Goal: Task Accomplishment & Management: Complete application form

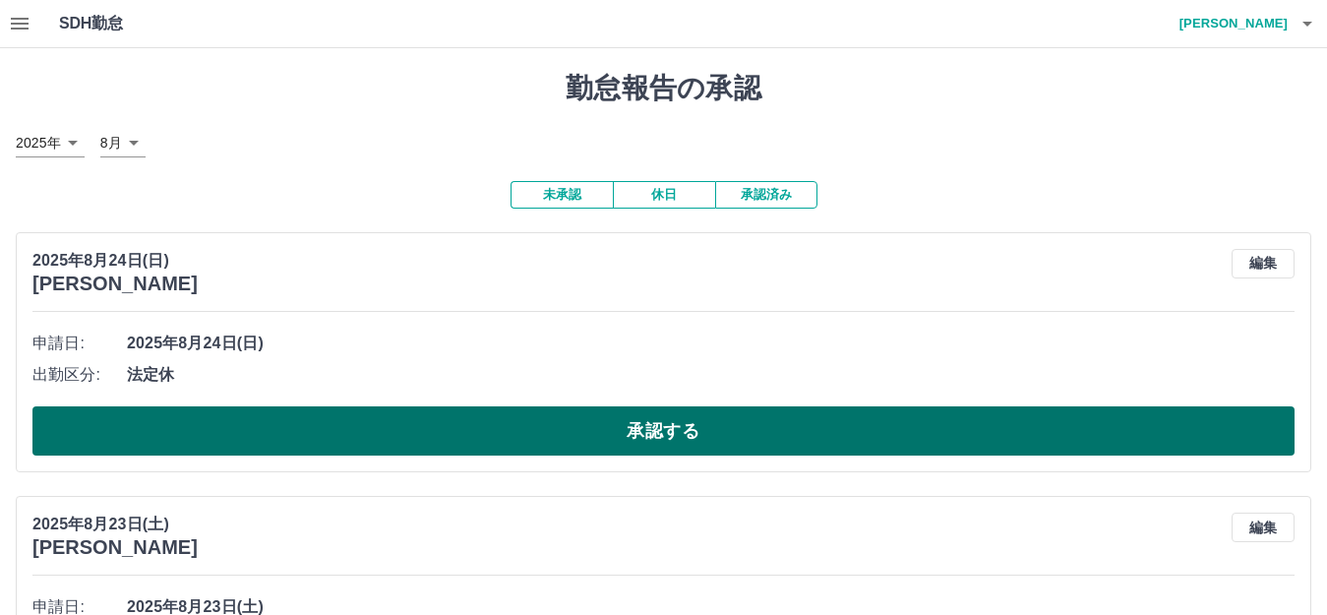
click at [685, 454] on button "承認する" at bounding box center [663, 430] width 1262 height 49
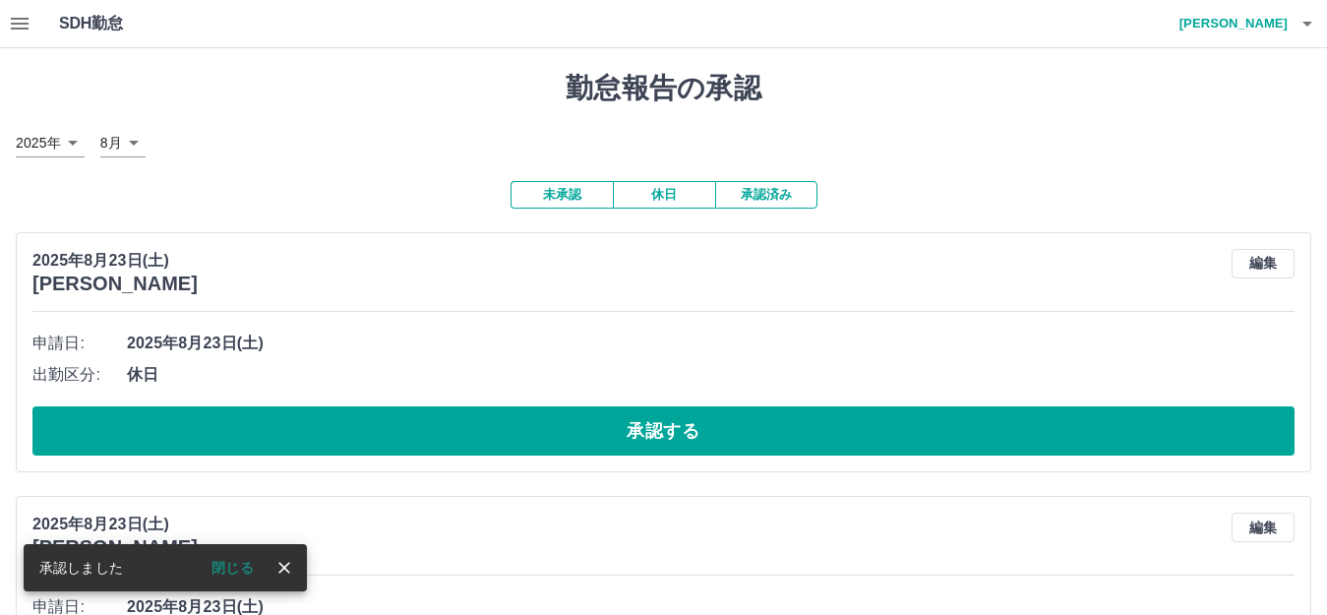
click at [678, 454] on button "承認する" at bounding box center [663, 430] width 1262 height 49
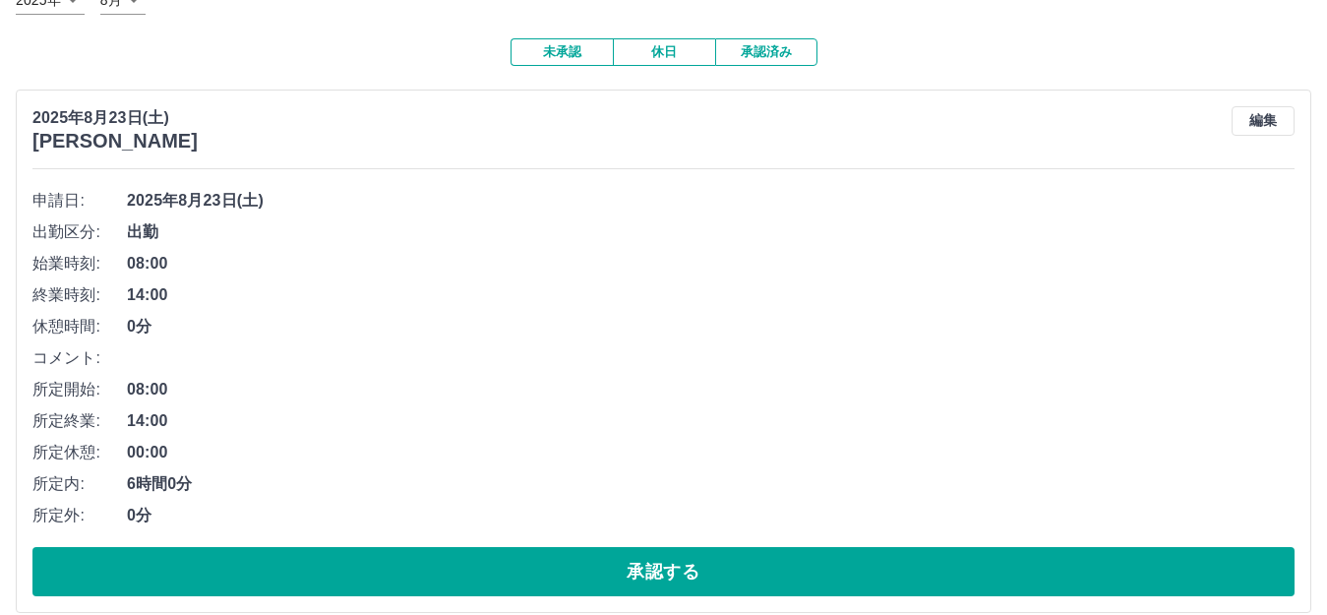
scroll to position [295, 0]
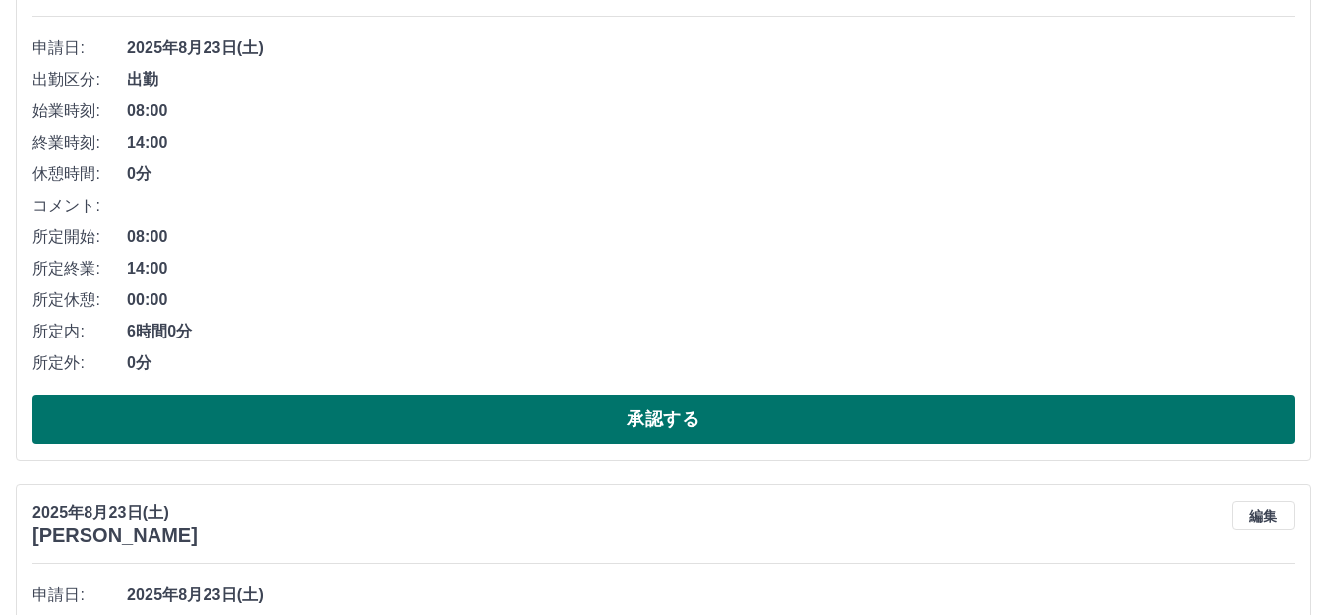
click at [764, 396] on button "承認する" at bounding box center [663, 418] width 1262 height 49
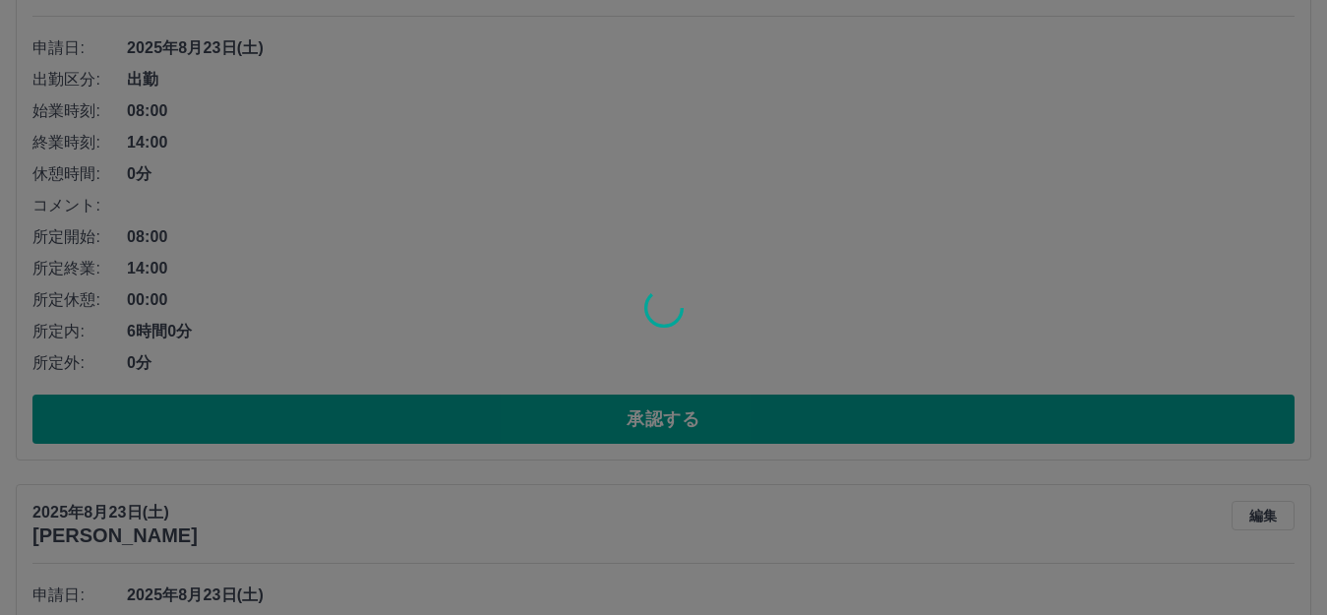
scroll to position [0, 0]
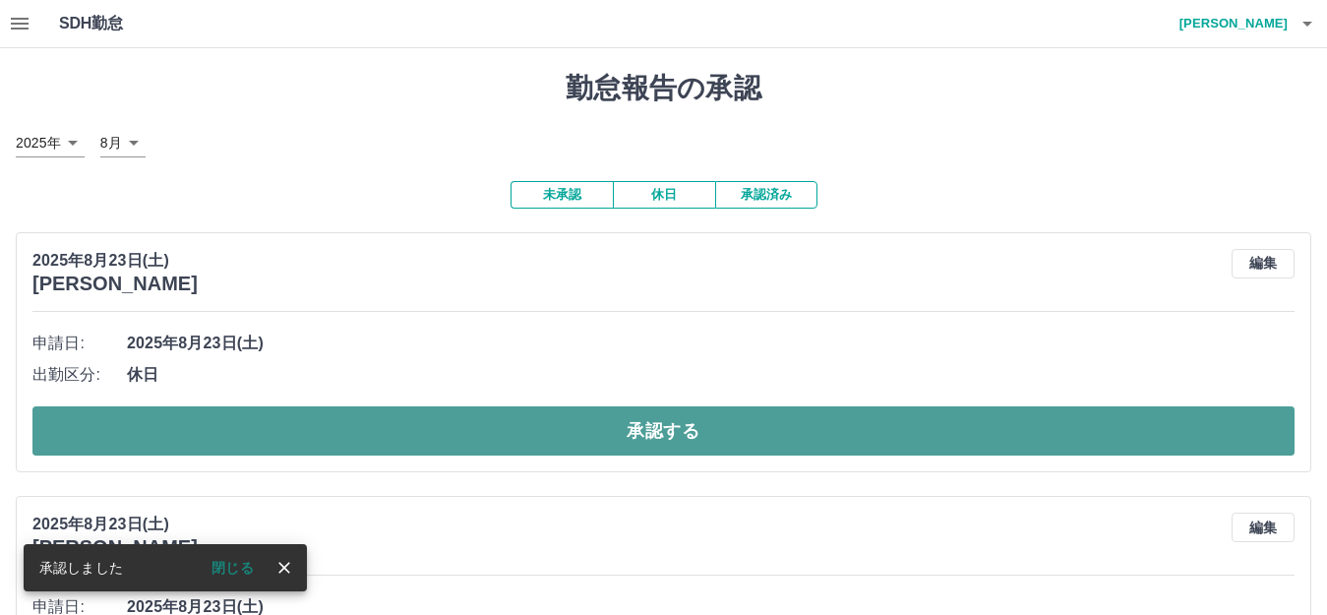
click at [762, 425] on button "承認する" at bounding box center [663, 430] width 1262 height 49
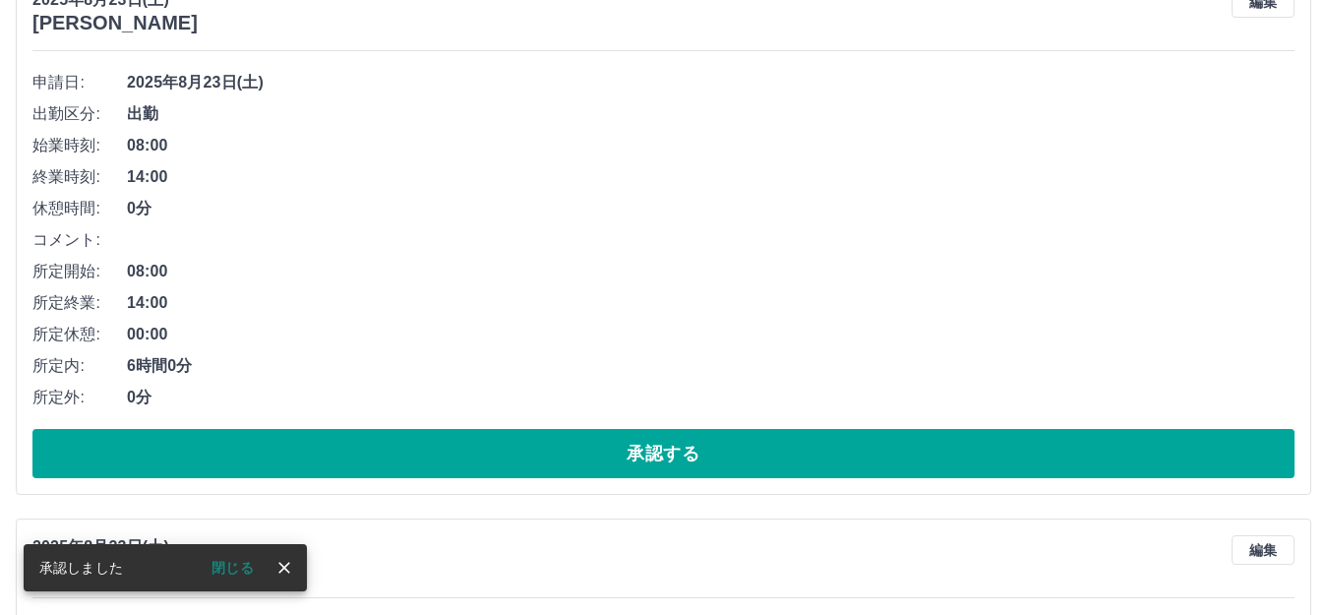
scroll to position [295, 0]
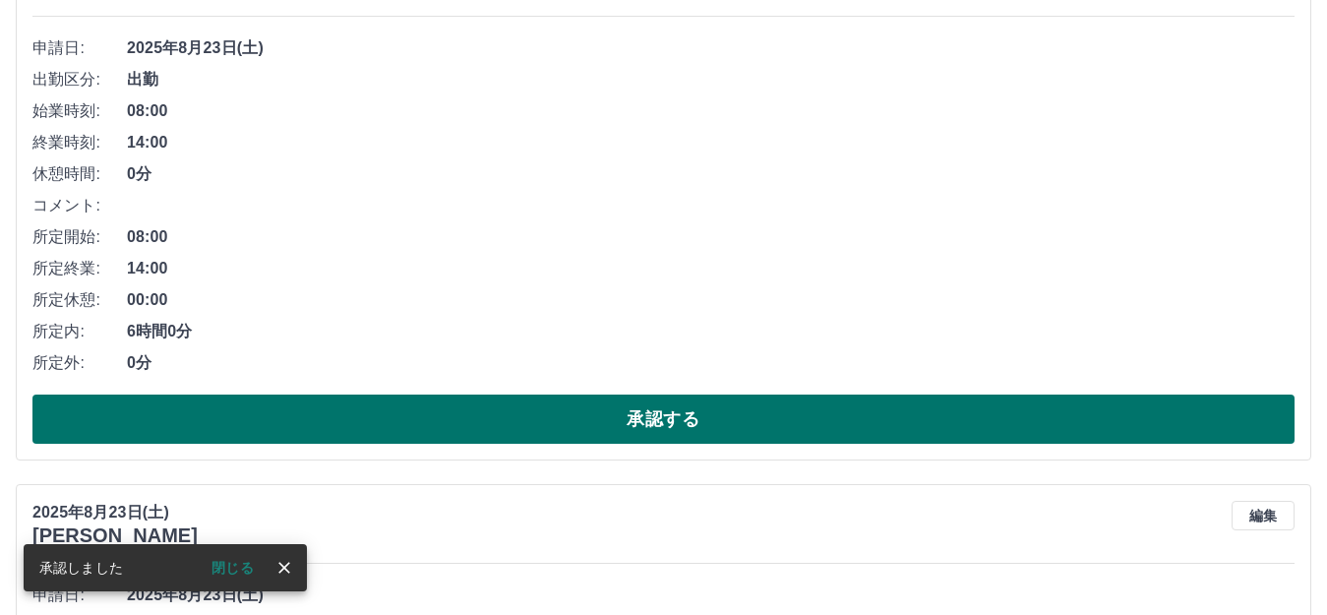
click at [670, 416] on button "承認する" at bounding box center [663, 418] width 1262 height 49
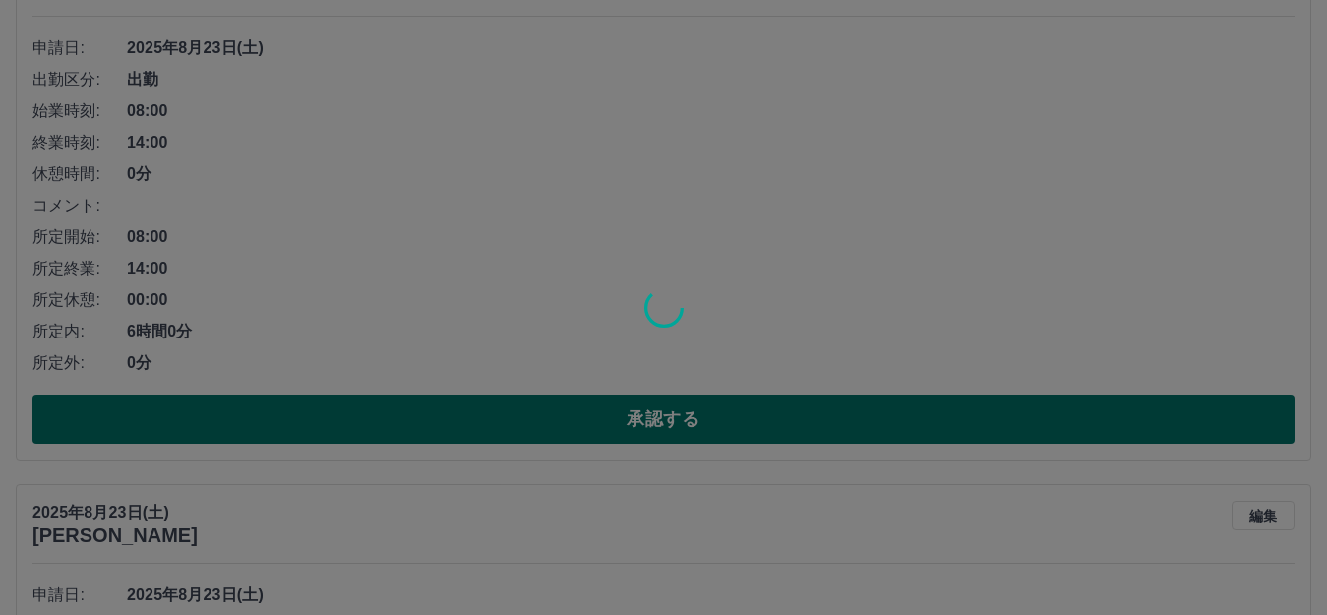
scroll to position [0, 0]
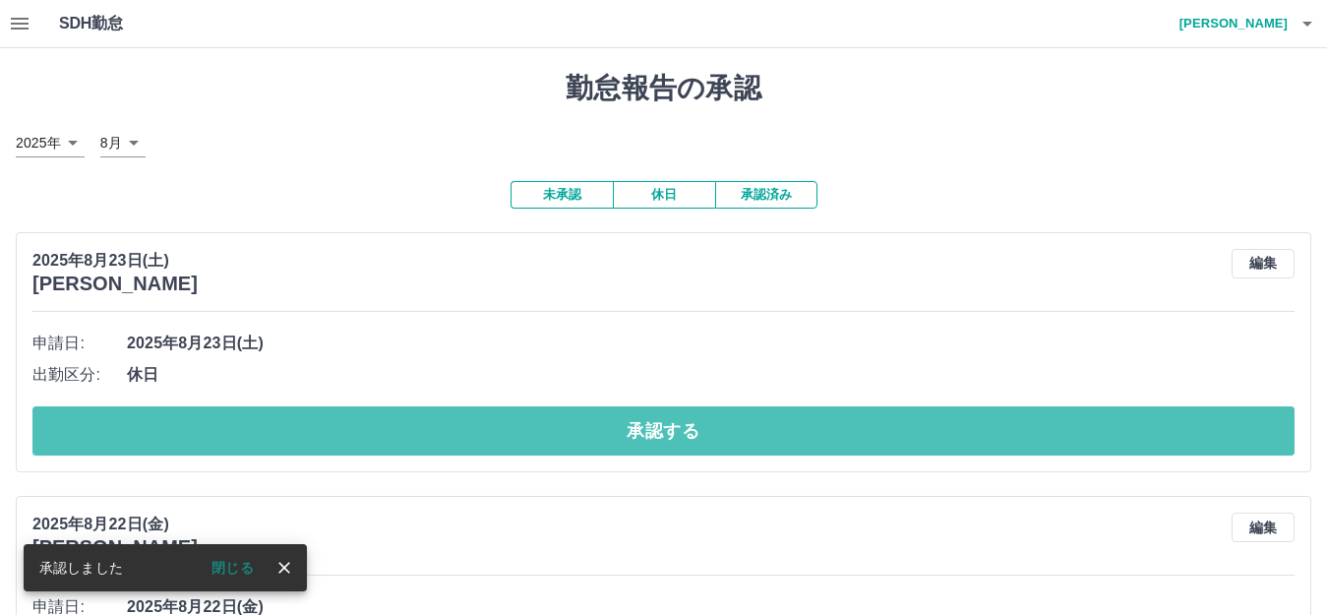
click at [670, 416] on button "承認する" at bounding box center [663, 430] width 1262 height 49
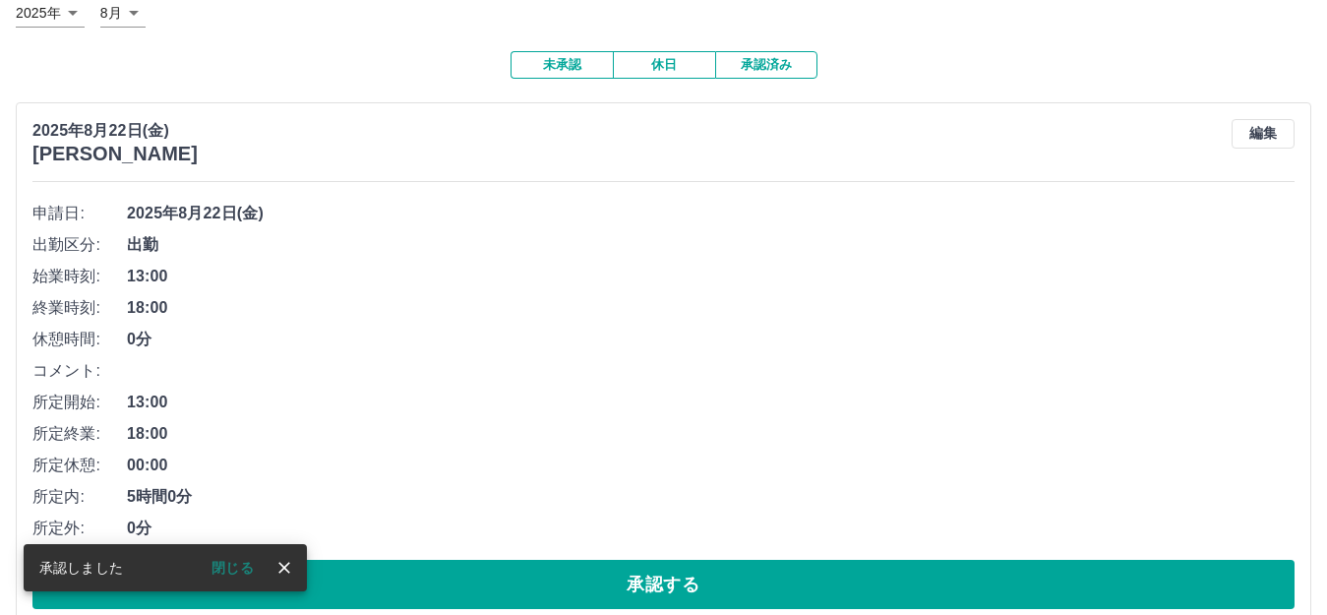
scroll to position [295, 0]
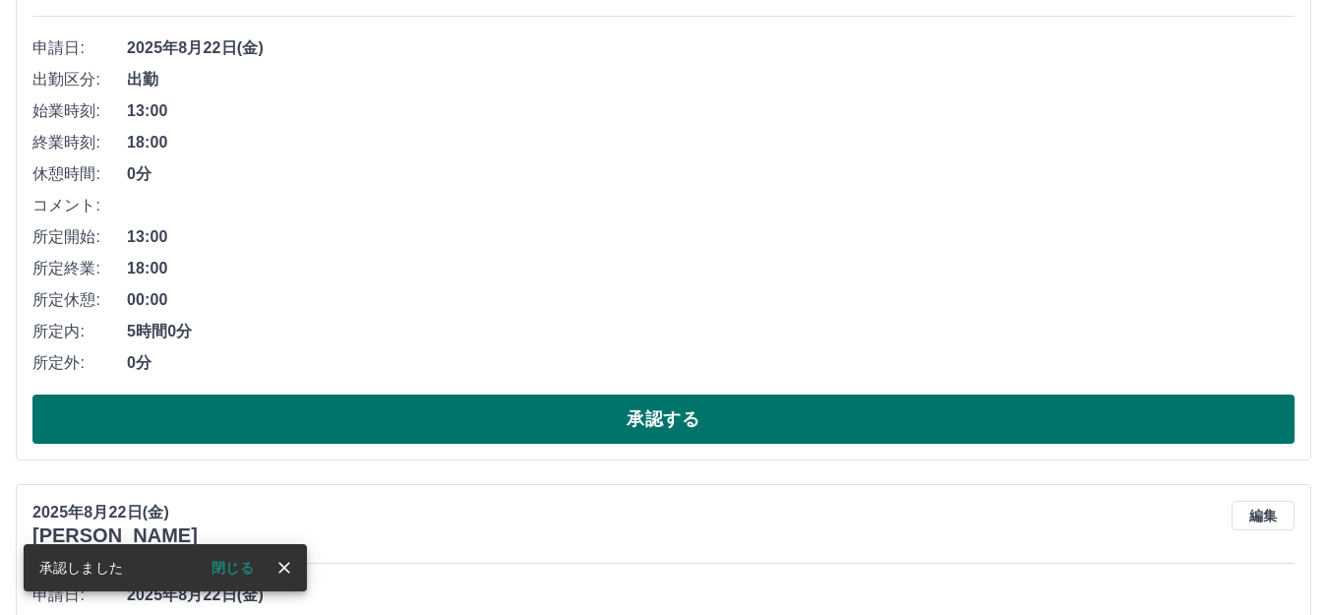
click at [674, 433] on button "承認する" at bounding box center [663, 418] width 1262 height 49
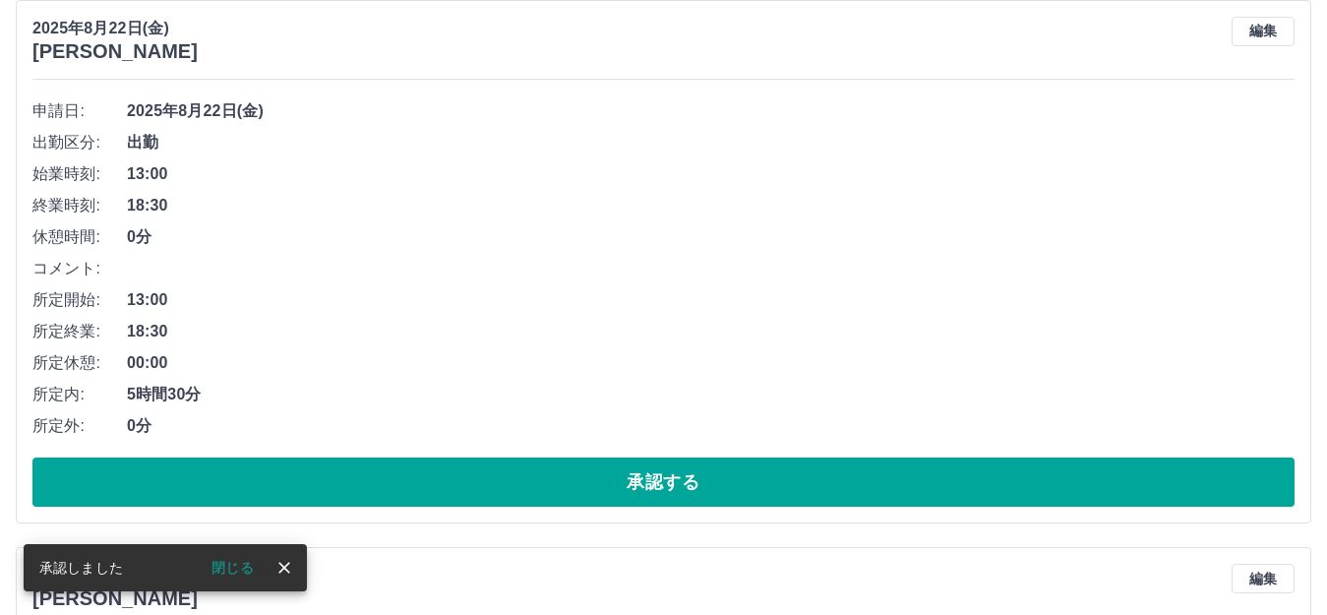
scroll to position [197, 0]
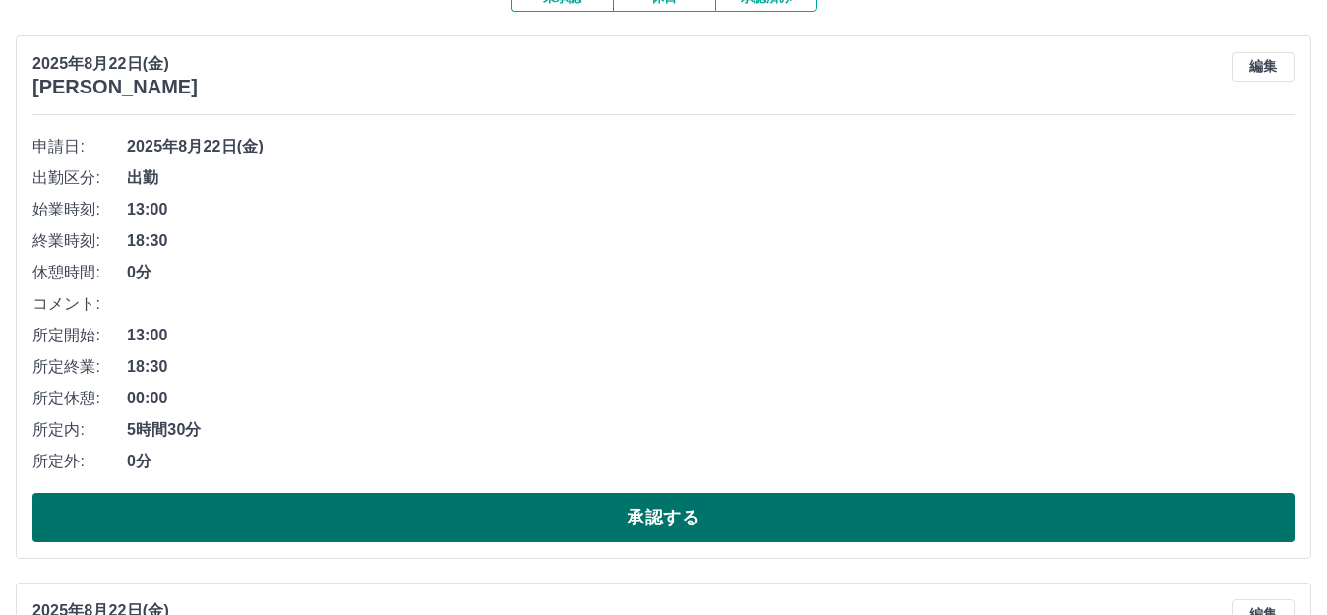
click at [736, 518] on button "承認する" at bounding box center [663, 517] width 1262 height 49
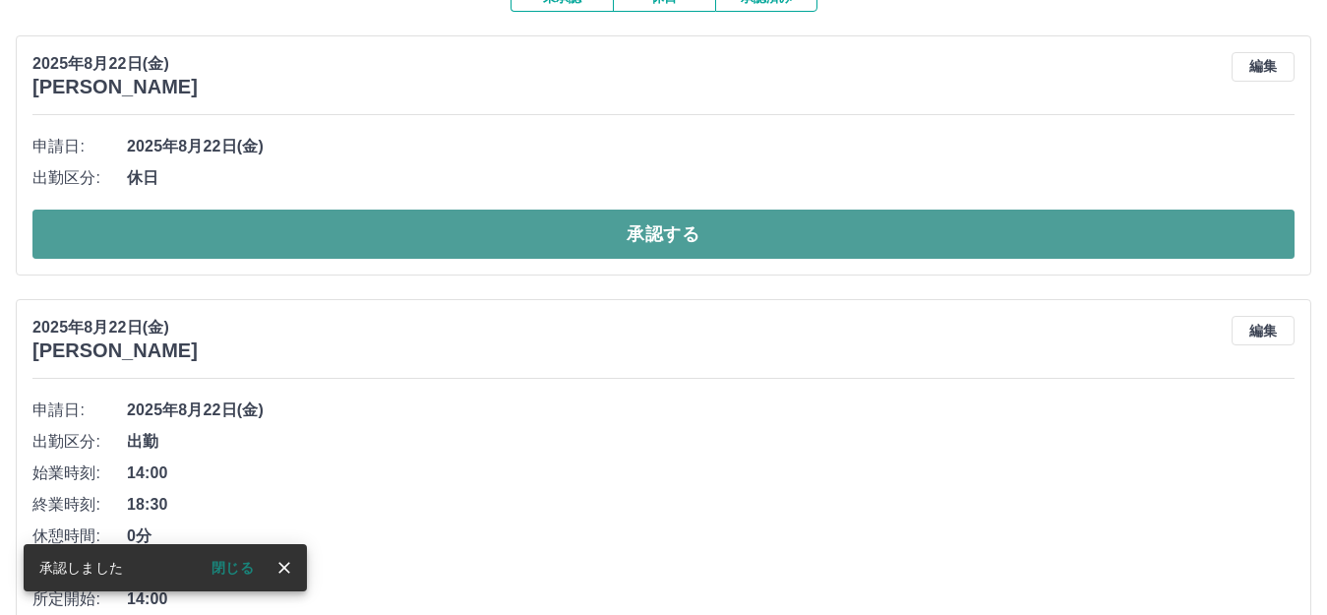
click at [753, 234] on button "承認する" at bounding box center [663, 233] width 1262 height 49
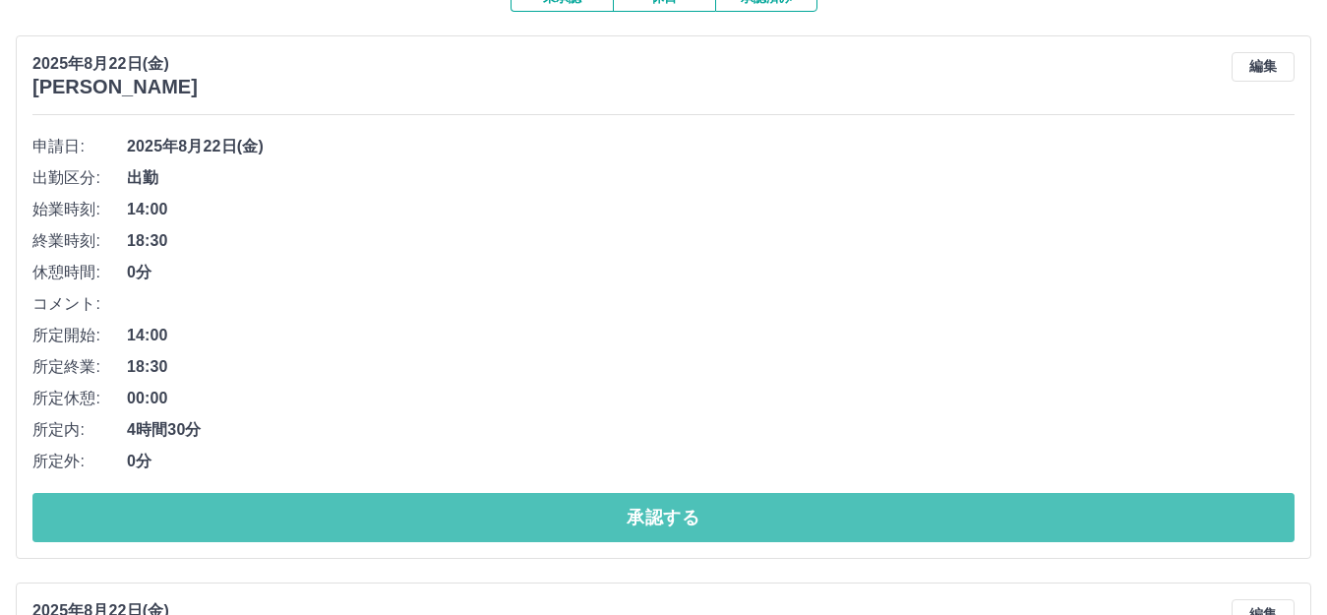
drag, startPoint x: 686, startPoint y: 513, endPoint x: 684, endPoint y: 494, distance: 19.8
click at [686, 512] on button "承認する" at bounding box center [663, 517] width 1262 height 49
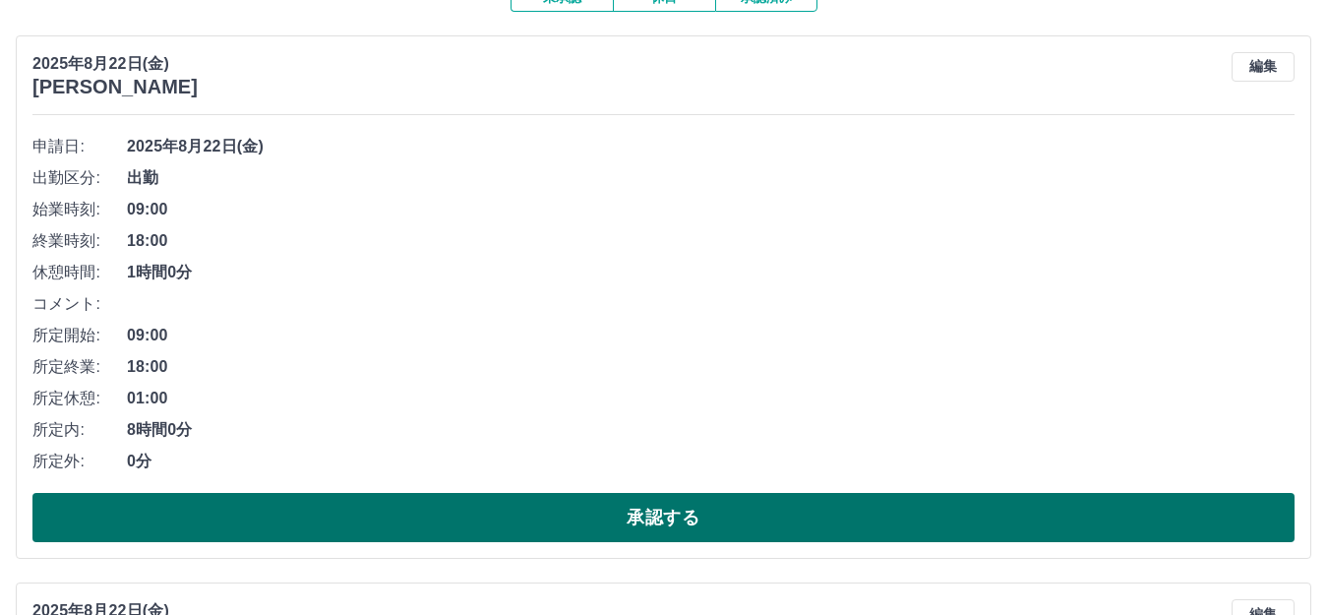
click at [677, 534] on button "承認する" at bounding box center [663, 517] width 1262 height 49
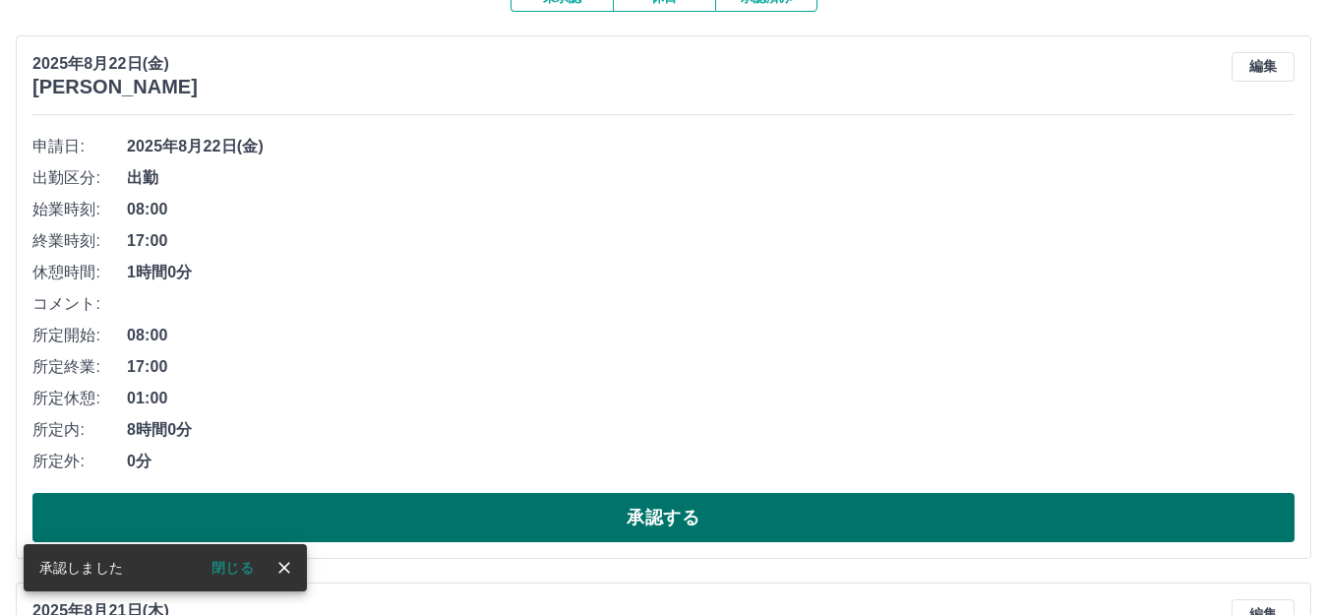
click at [684, 517] on button "承認する" at bounding box center [663, 517] width 1262 height 49
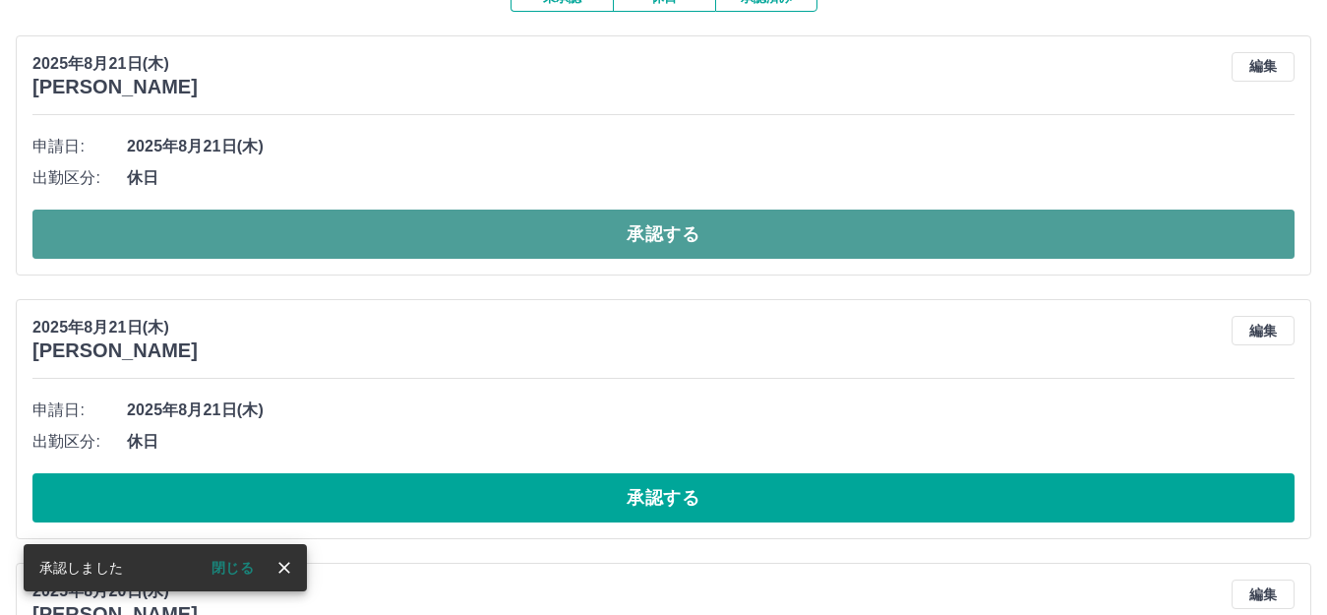
click at [677, 234] on button "承認する" at bounding box center [663, 233] width 1262 height 49
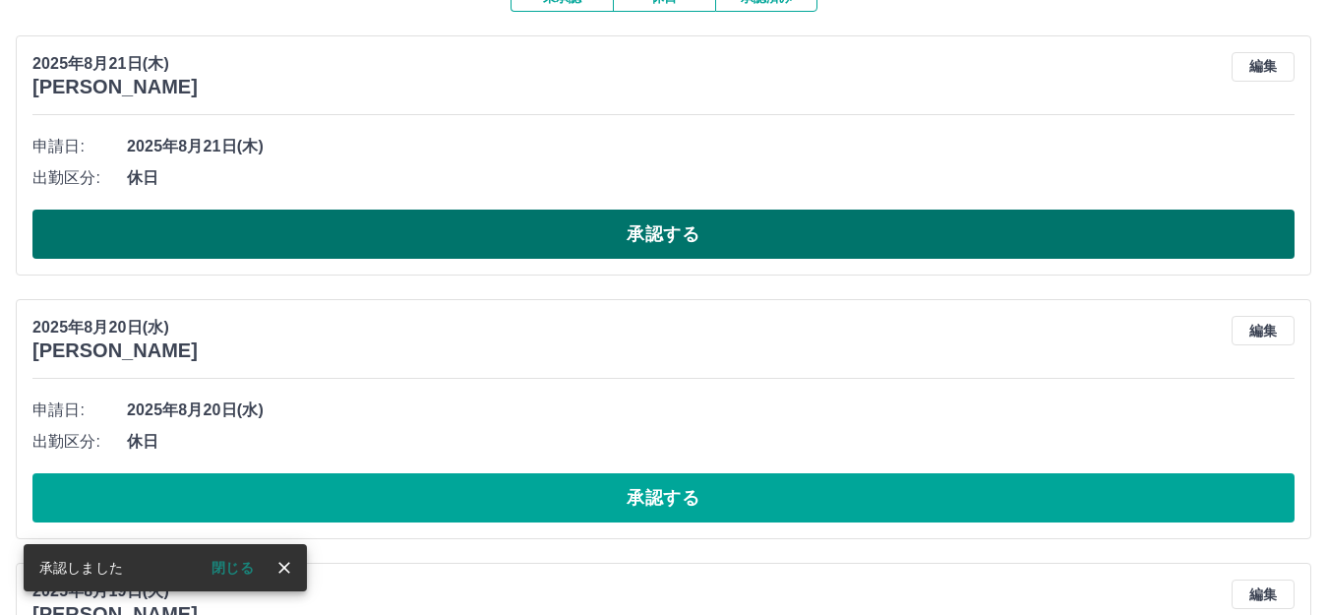
click at [673, 242] on button "承認する" at bounding box center [663, 233] width 1262 height 49
click at [684, 241] on button "承認する" at bounding box center [663, 233] width 1262 height 49
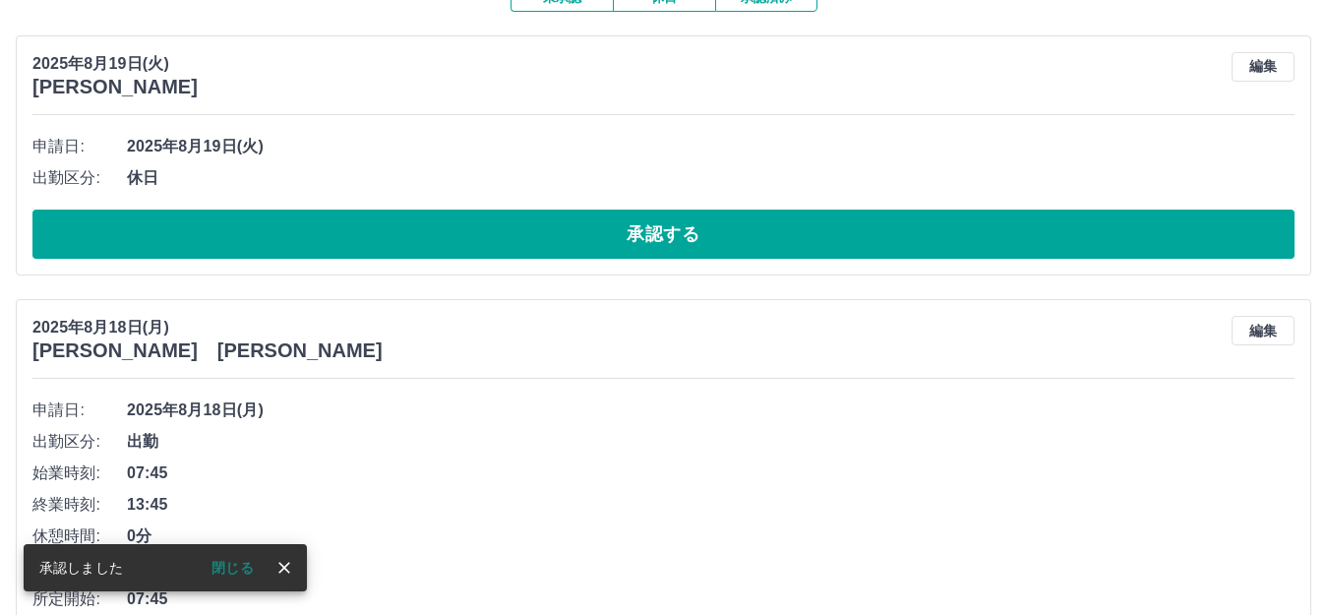
click at [660, 240] on button "承認する" at bounding box center [663, 233] width 1262 height 49
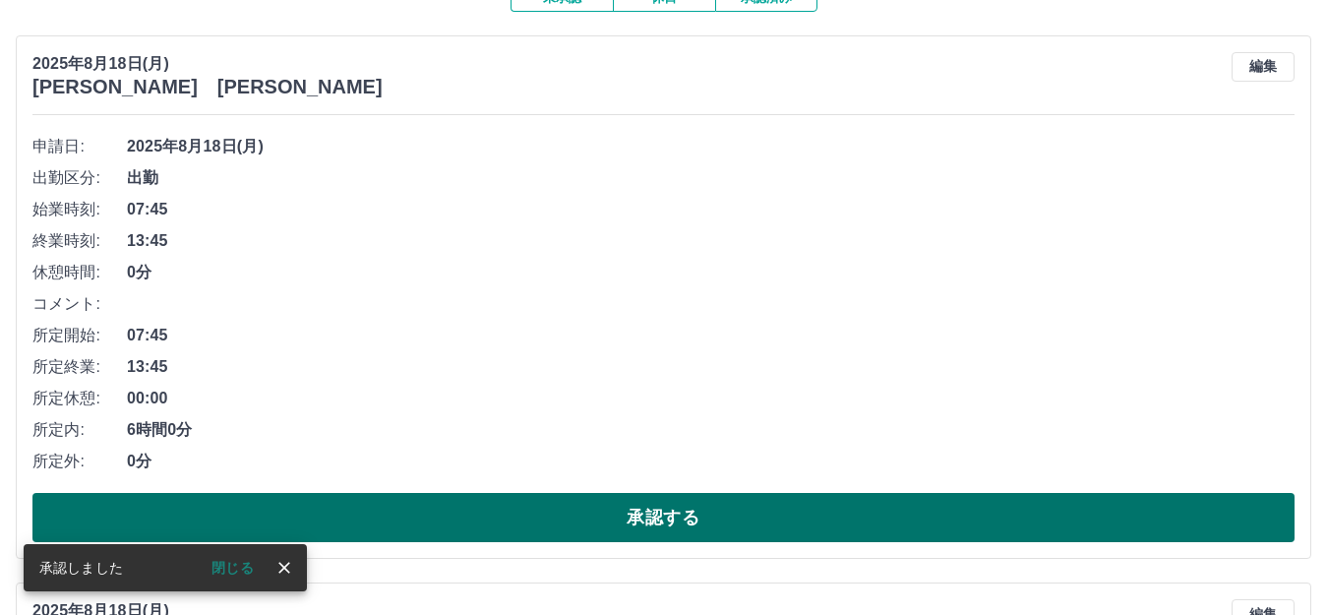
click at [724, 519] on button "承認する" at bounding box center [663, 517] width 1262 height 49
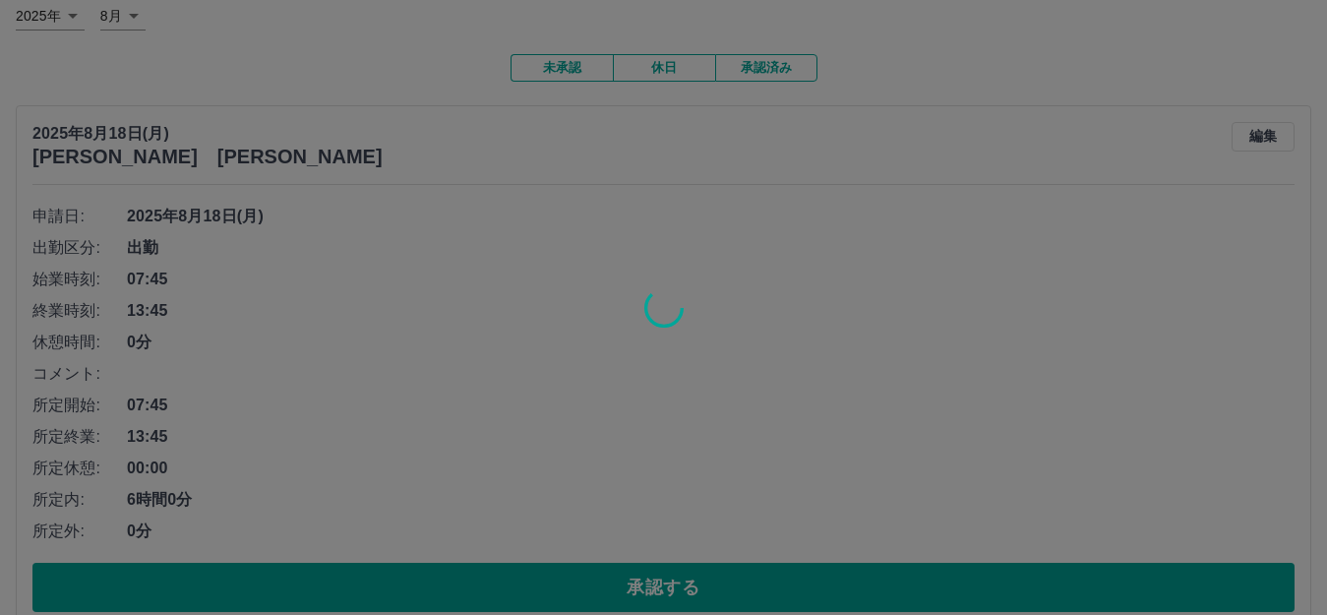
scroll to position [98, 0]
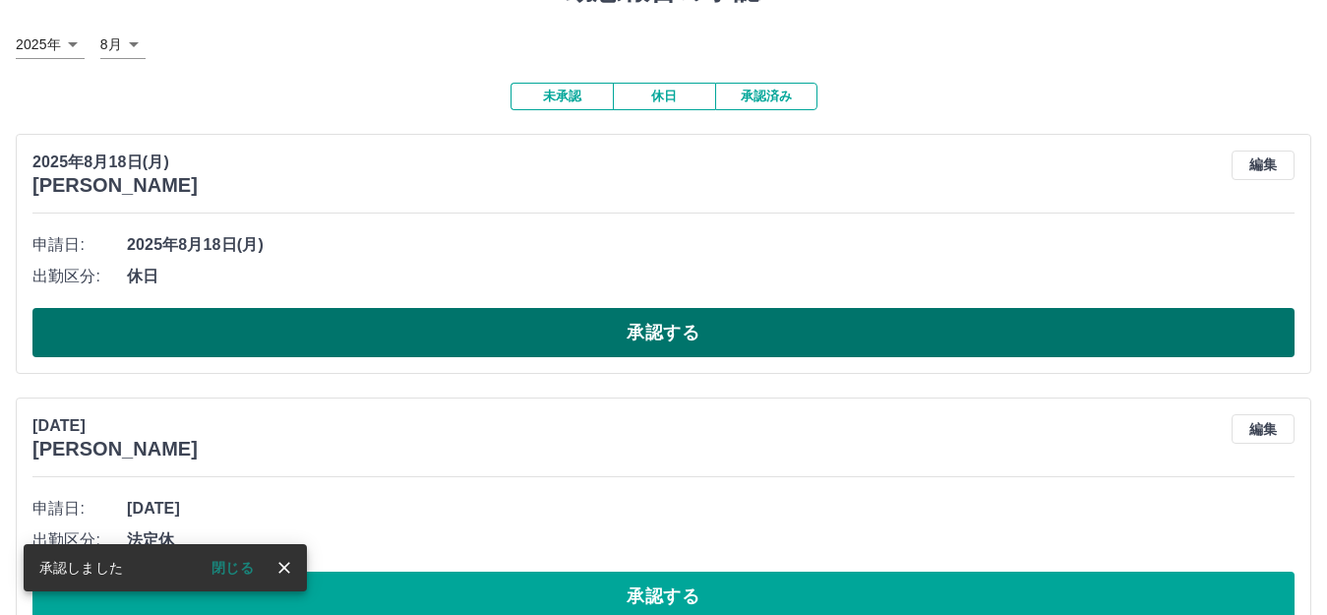
click at [672, 338] on button "承認する" at bounding box center [663, 332] width 1262 height 49
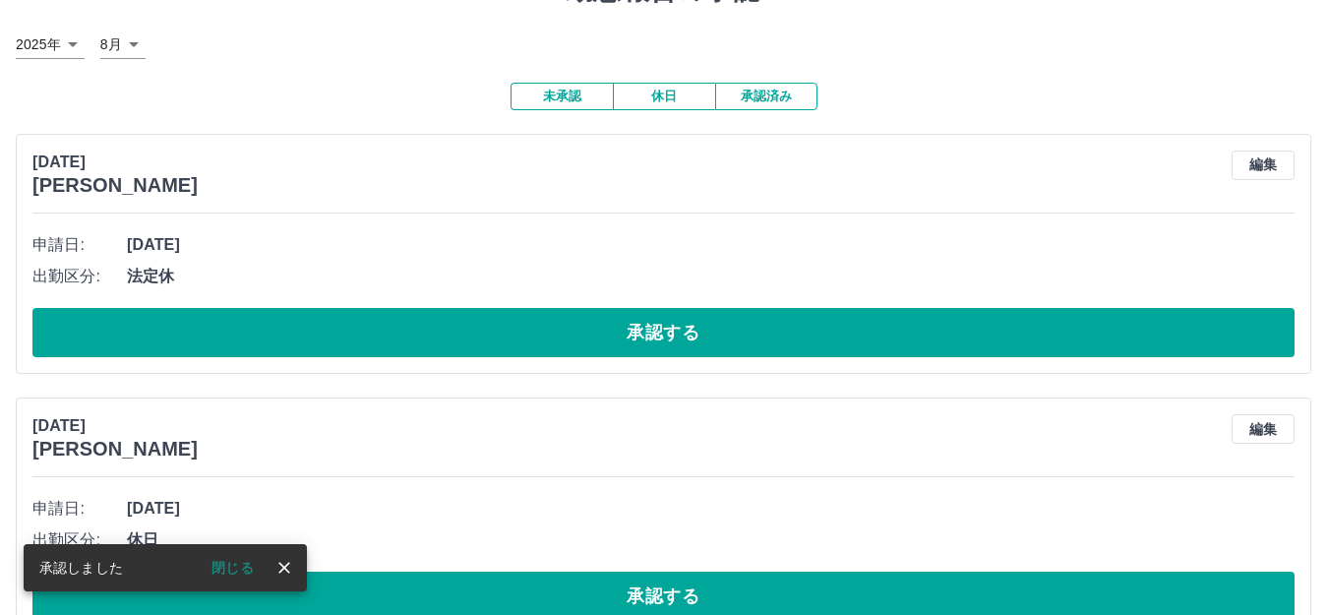
click at [664, 339] on button "承認する" at bounding box center [663, 332] width 1262 height 49
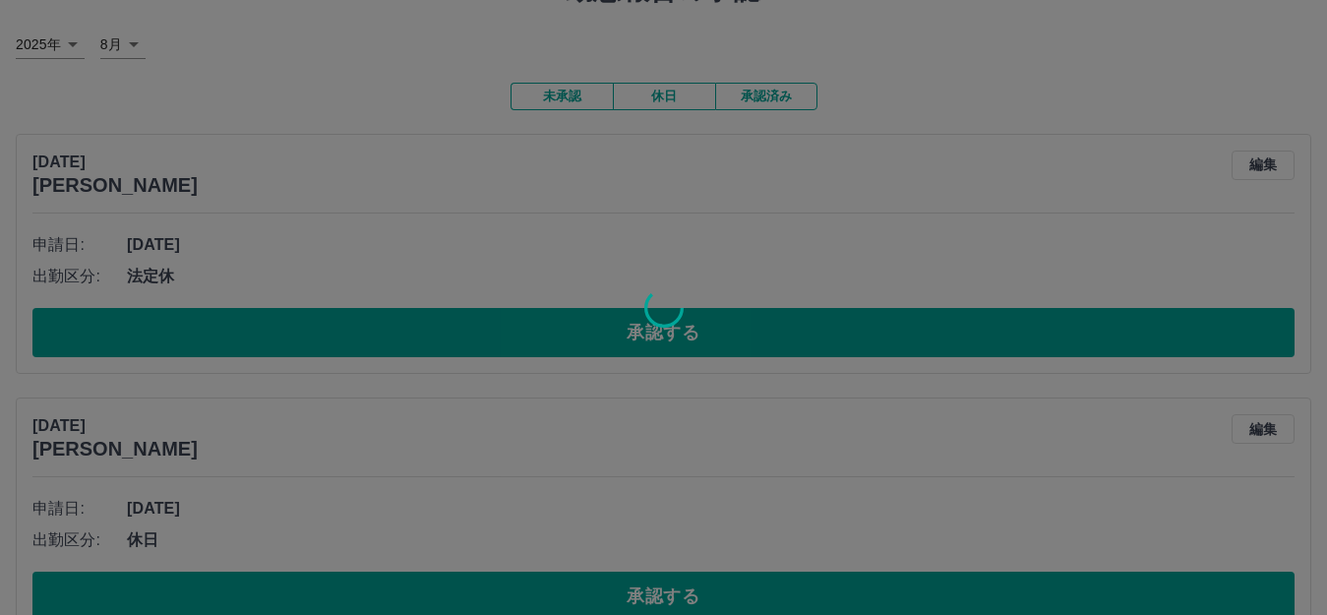
scroll to position [0, 0]
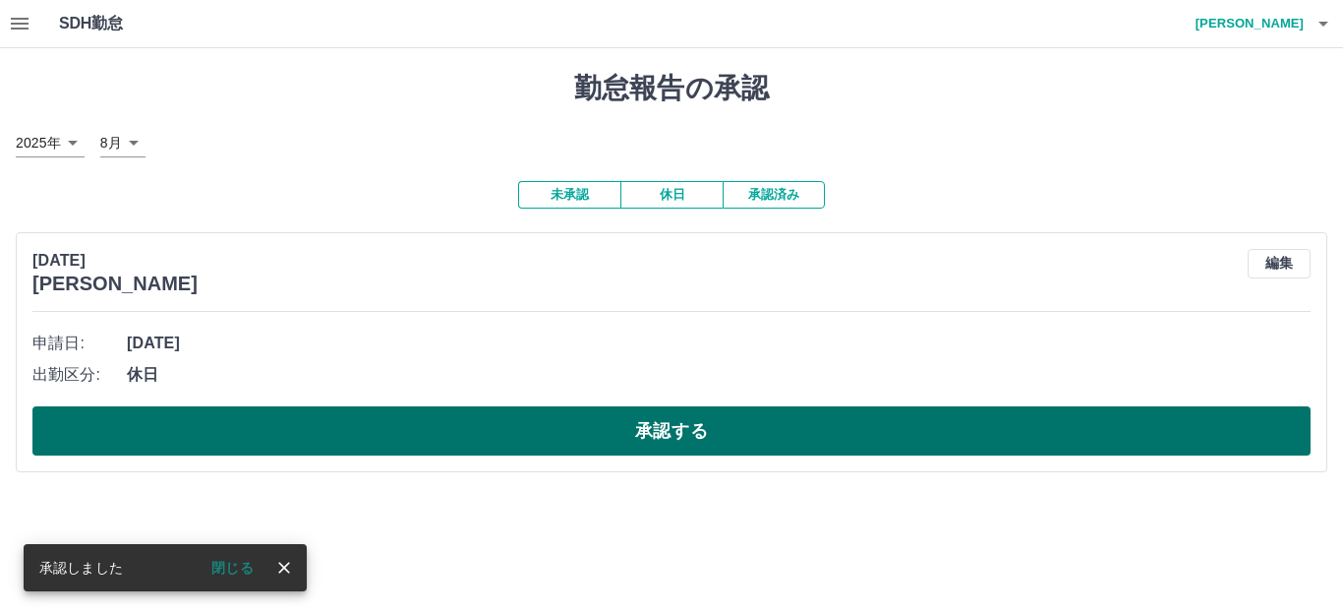
click at [707, 425] on button "承認する" at bounding box center [671, 430] width 1279 height 49
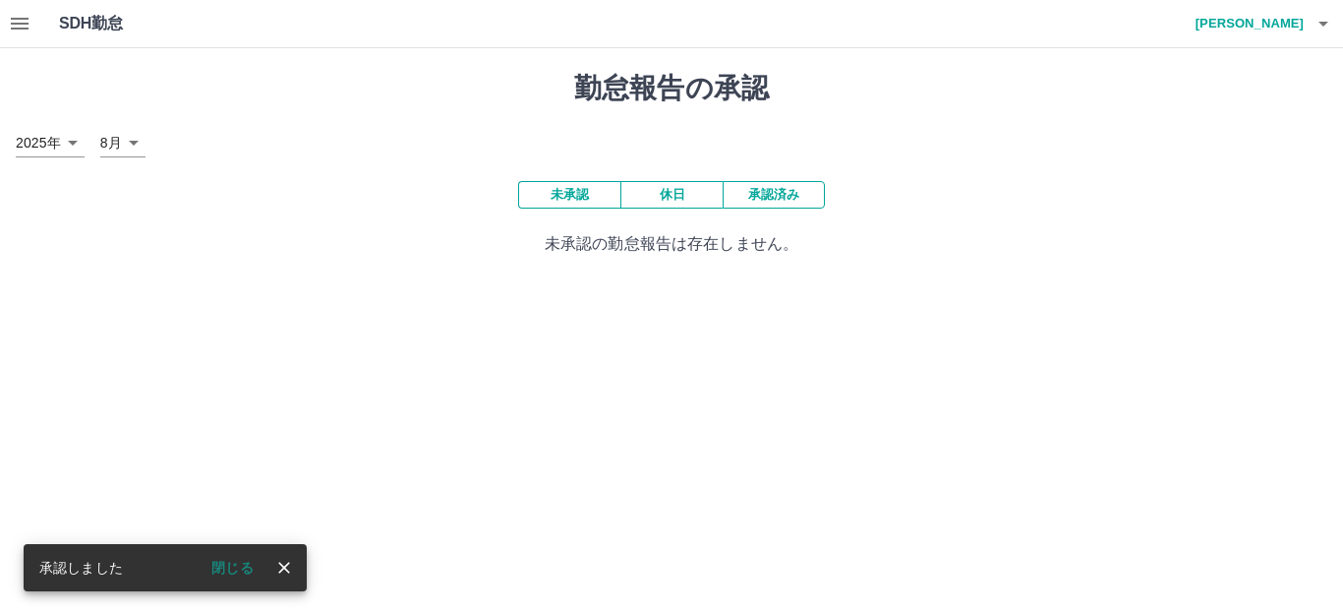
click at [24, 32] on icon "button" at bounding box center [20, 24] width 24 height 24
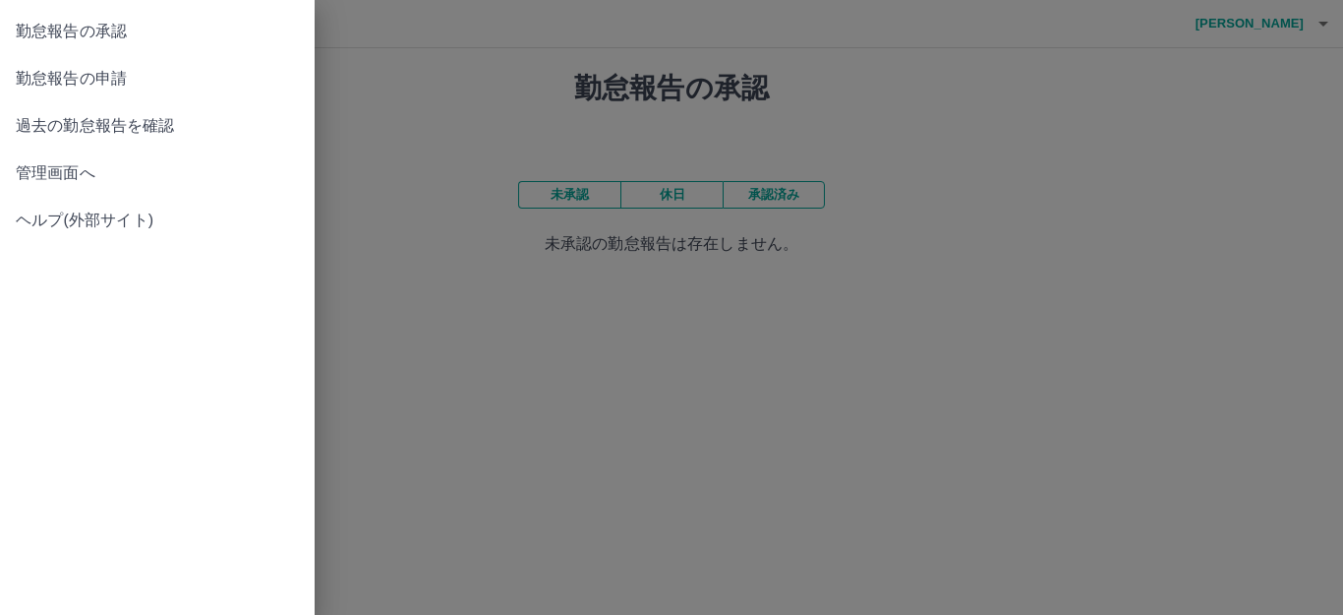
click at [89, 79] on span "勤怠報告の申請" at bounding box center [157, 79] width 283 height 24
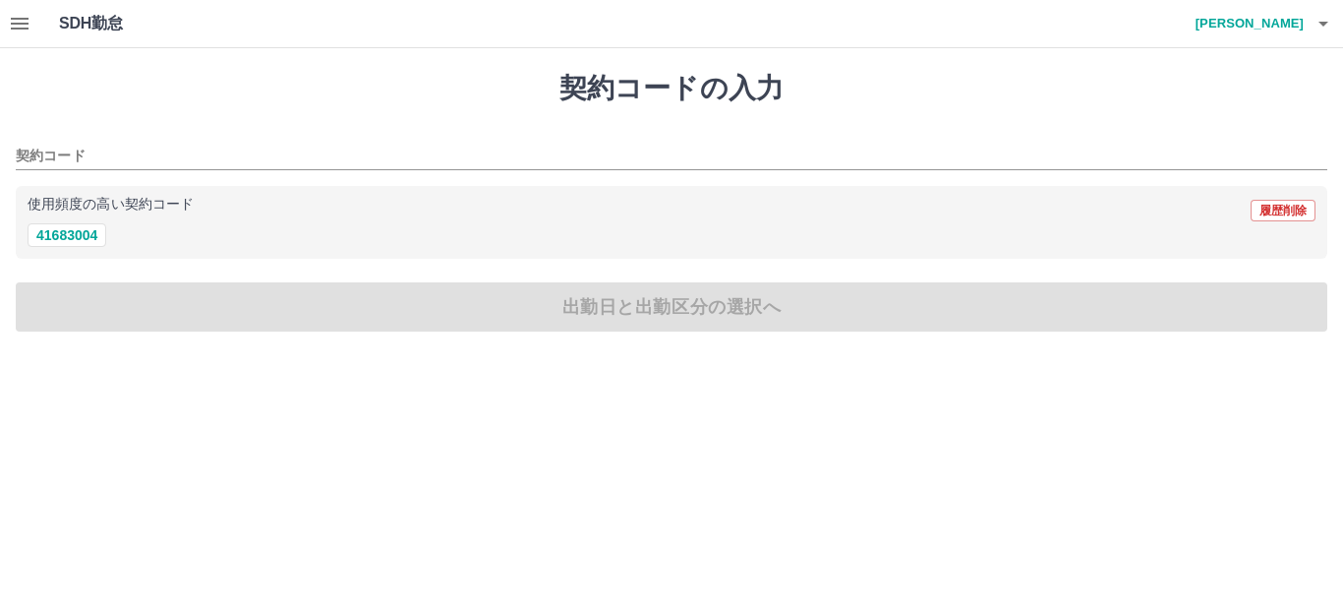
click at [83, 251] on div "使用頻度の高い契約コード 履歴削除 41683004" at bounding box center [672, 223] width 1312 height 74
click at [73, 245] on button "41683004" at bounding box center [67, 235] width 79 height 24
type input "********"
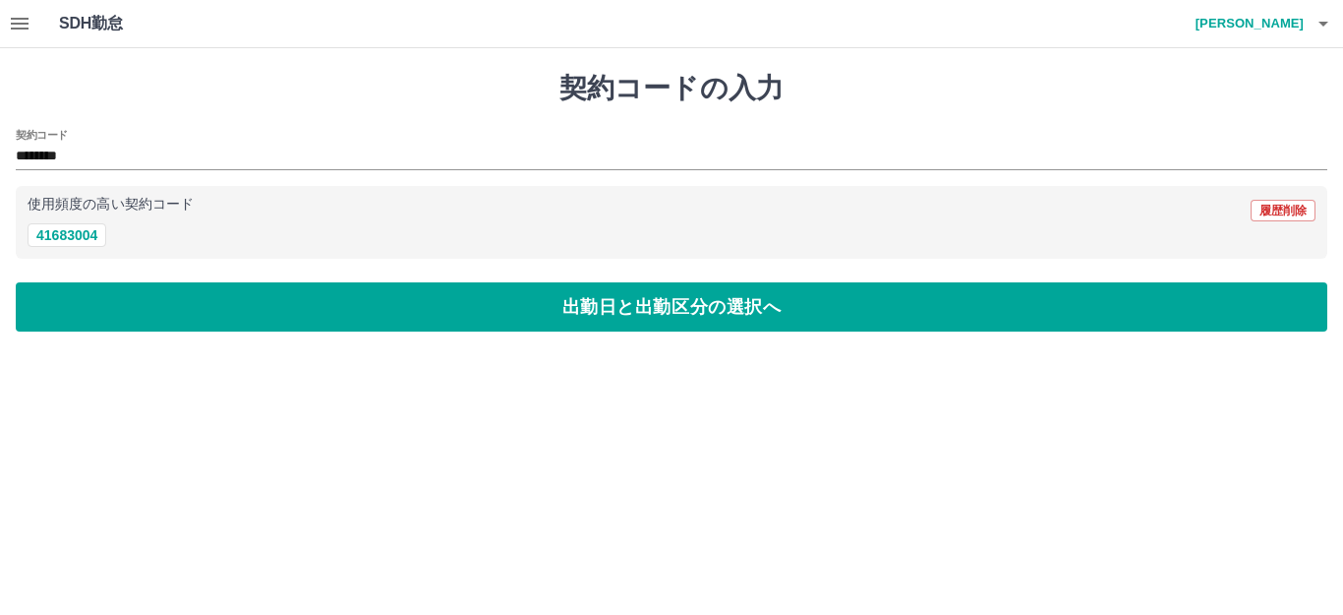
click at [105, 333] on div "契約コードの入力 契約コード ******** 使用頻度の高い契約コード 履歴削除 41683004 出勤日と出勤区分の選択へ" at bounding box center [671, 201] width 1343 height 307
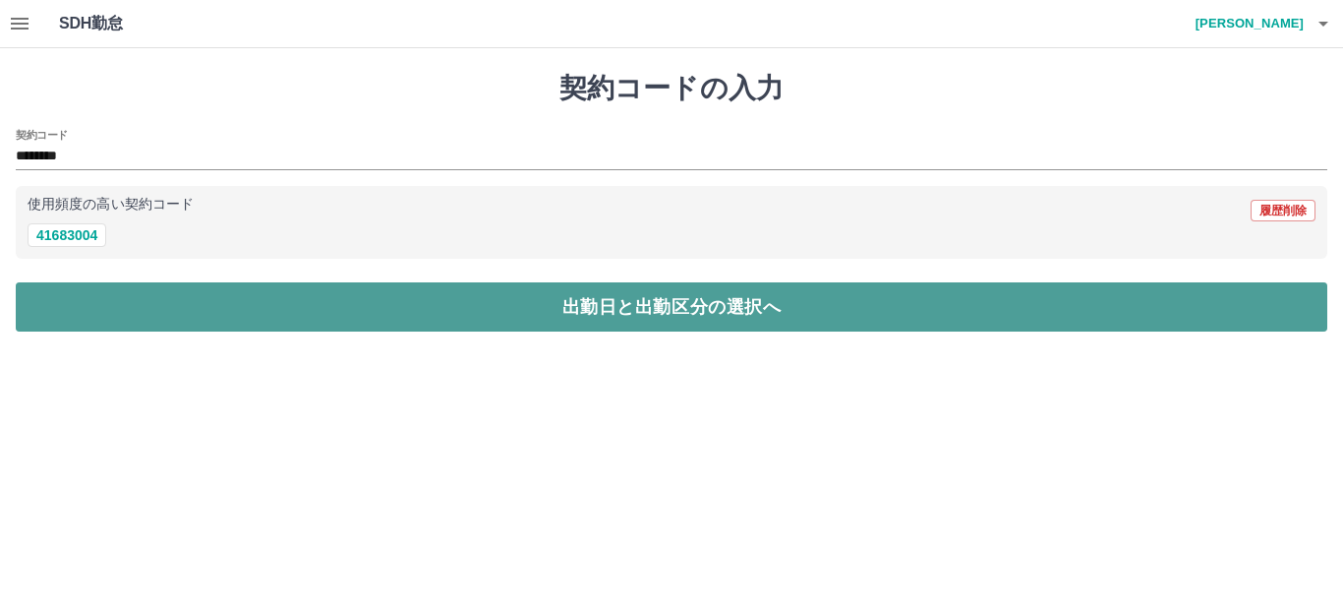
click at [95, 322] on button "出勤日と出勤区分の選択へ" at bounding box center [672, 306] width 1312 height 49
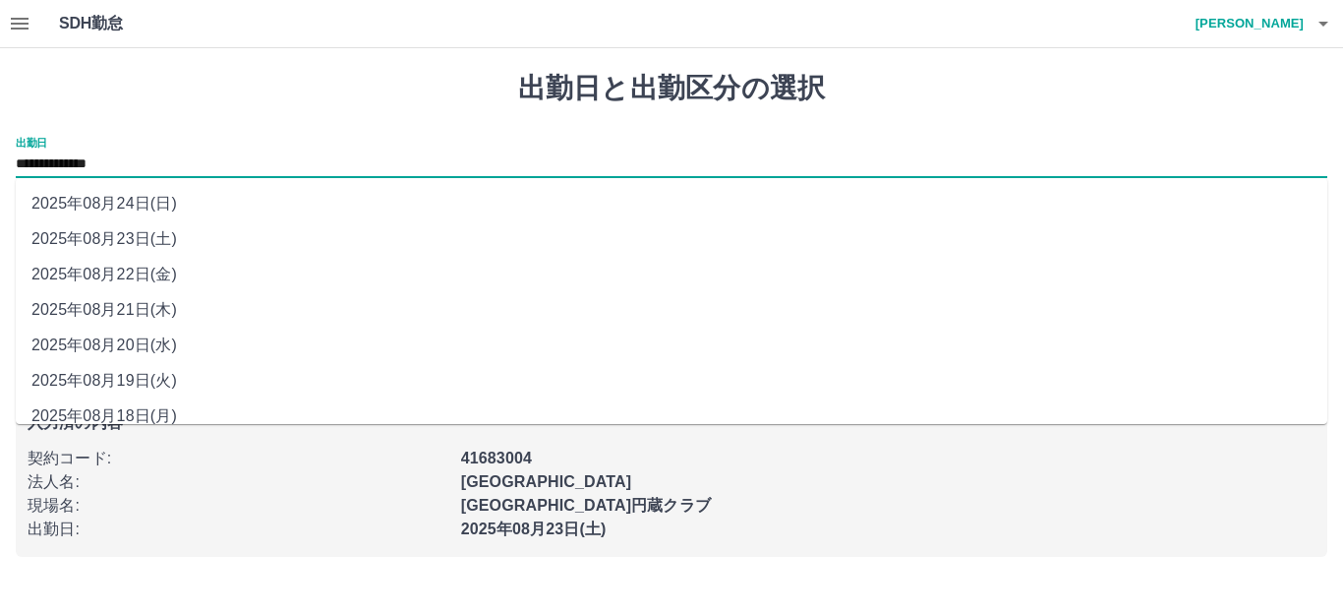
click at [56, 175] on input "**********" at bounding box center [672, 164] width 1312 height 25
click at [133, 279] on li "2025年08月22日(金)" at bounding box center [672, 274] width 1312 height 35
type input "**********"
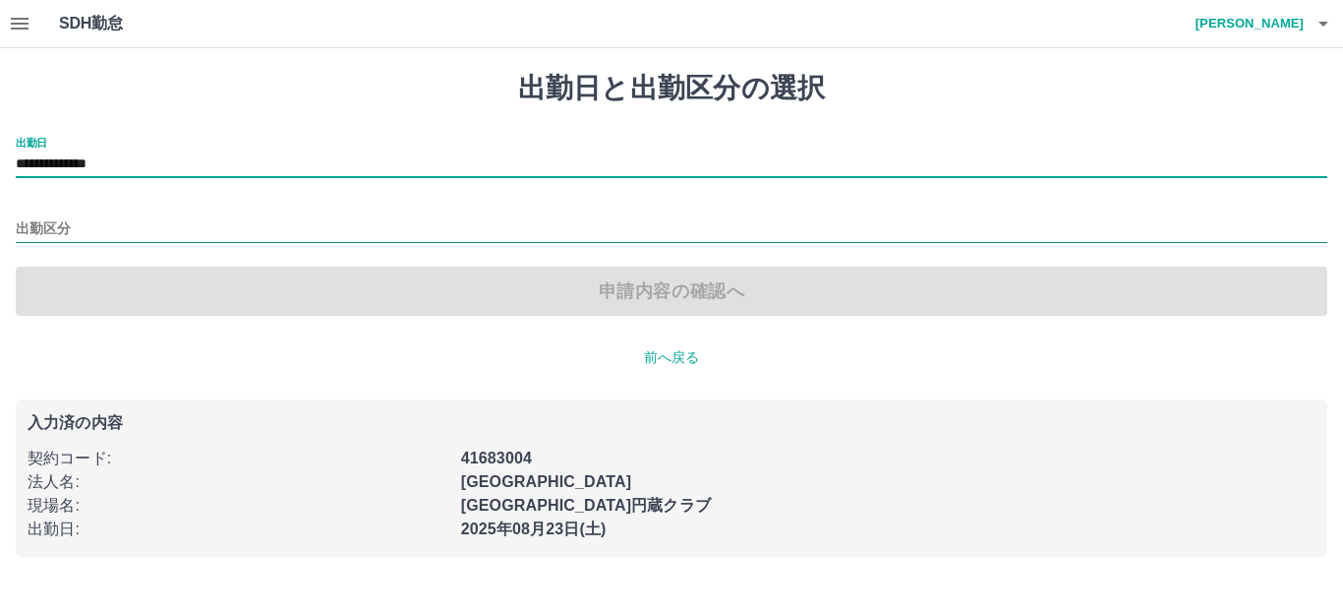
click at [82, 231] on input "出勤区分" at bounding box center [672, 229] width 1312 height 25
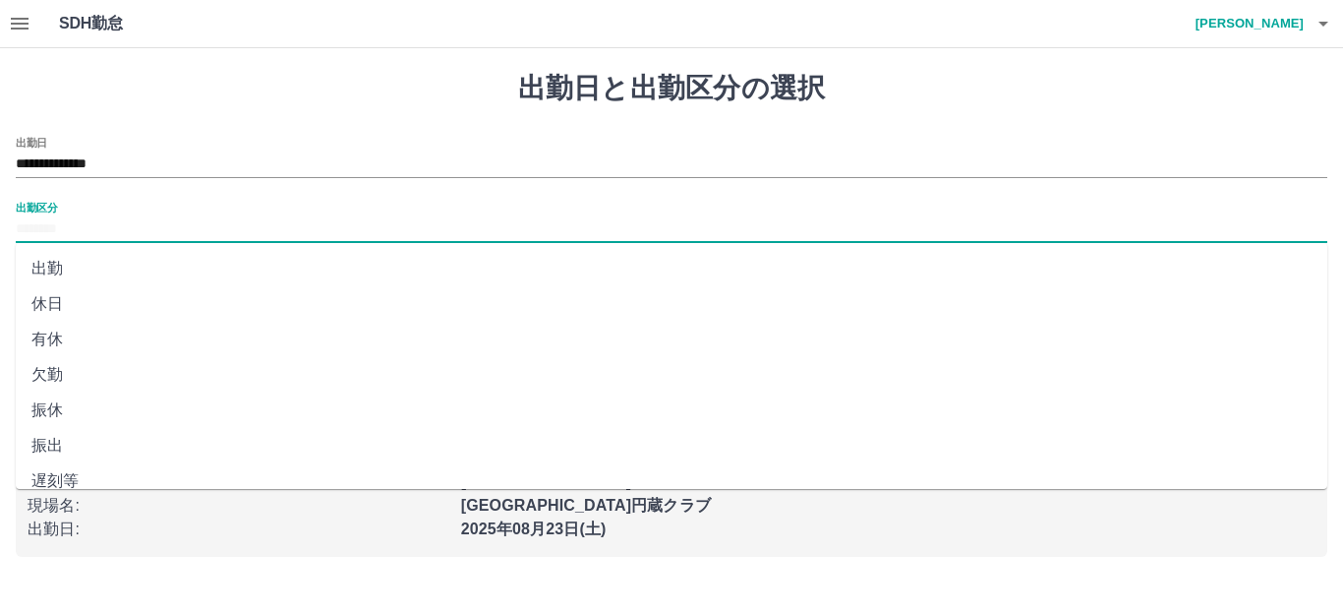
click at [101, 271] on li "出勤" at bounding box center [672, 268] width 1312 height 35
type input "**"
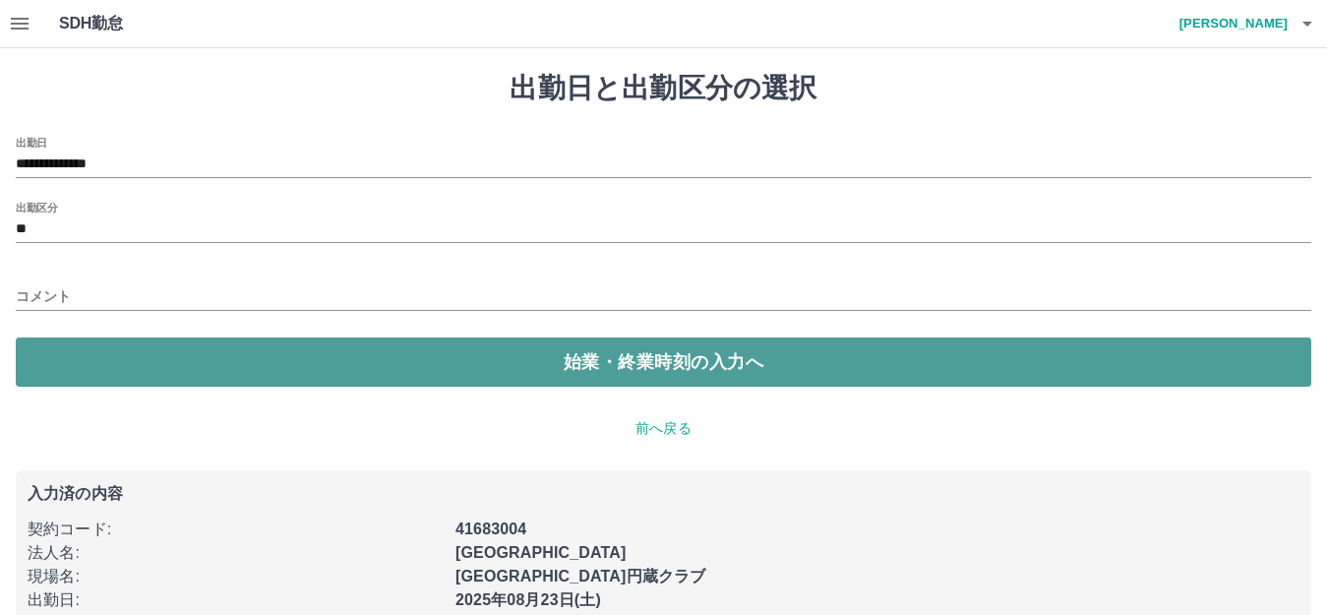
click at [172, 362] on button "始業・終業時刻の入力へ" at bounding box center [663, 361] width 1295 height 49
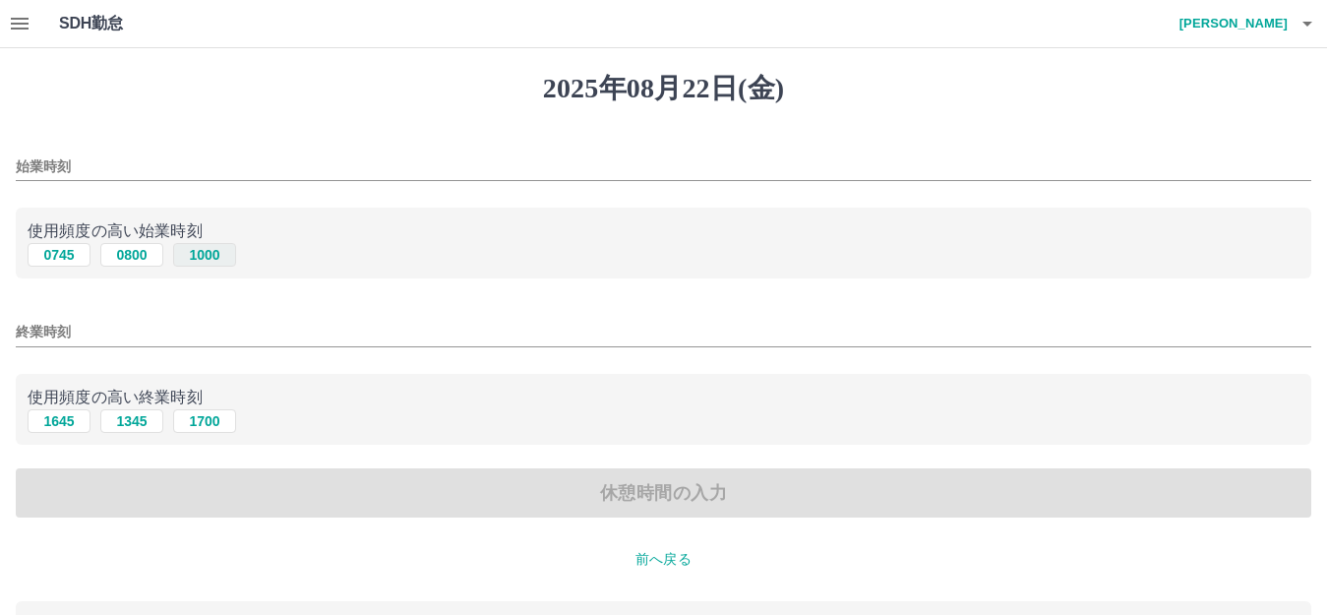
click at [216, 261] on button "1000" at bounding box center [204, 255] width 63 height 24
type input "****"
click at [236, 328] on input "終業時刻" at bounding box center [663, 332] width 1295 height 29
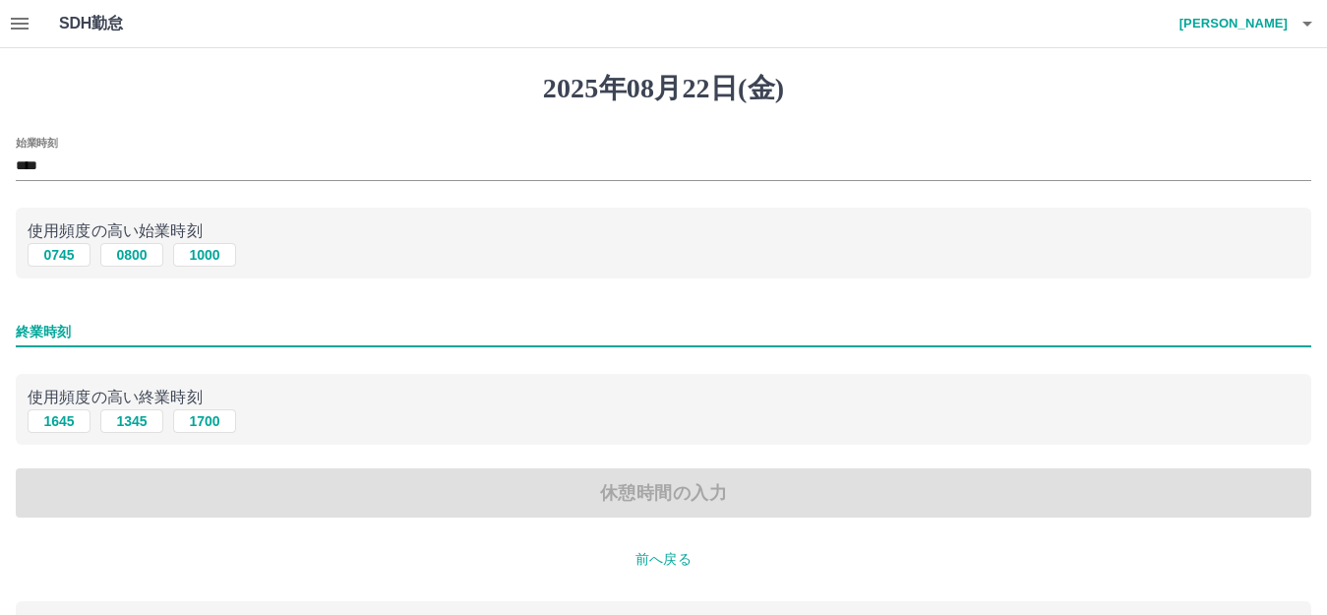
type input "****"
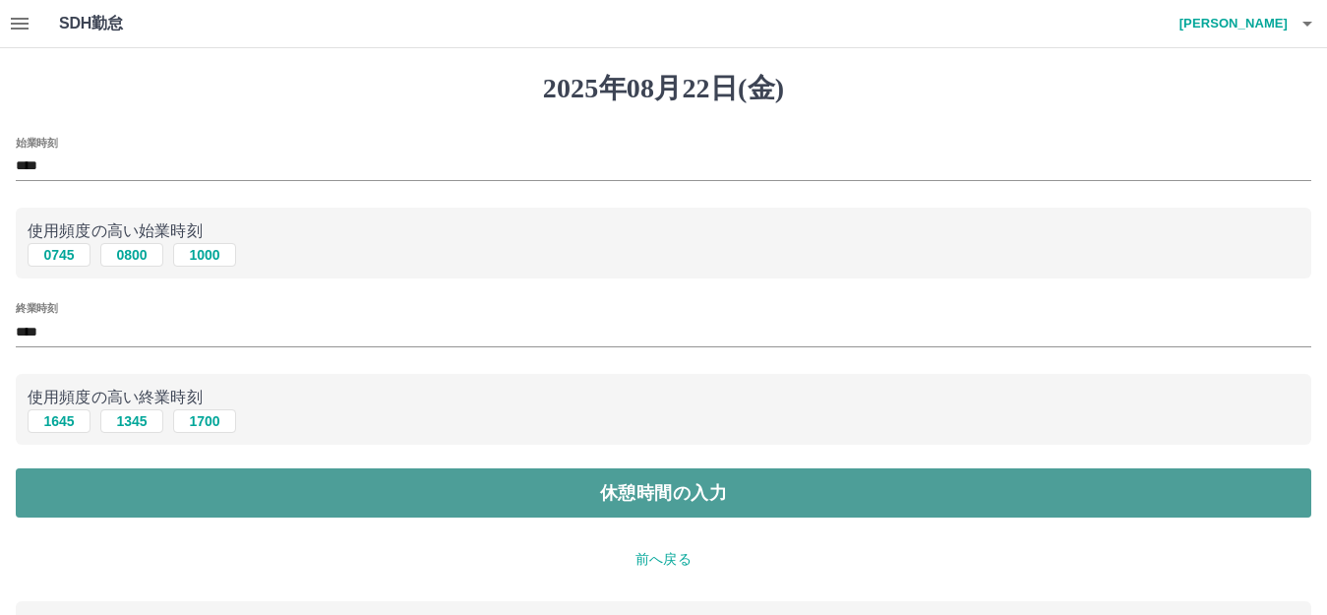
click at [362, 489] on button "休憩時間の入力" at bounding box center [663, 492] width 1295 height 49
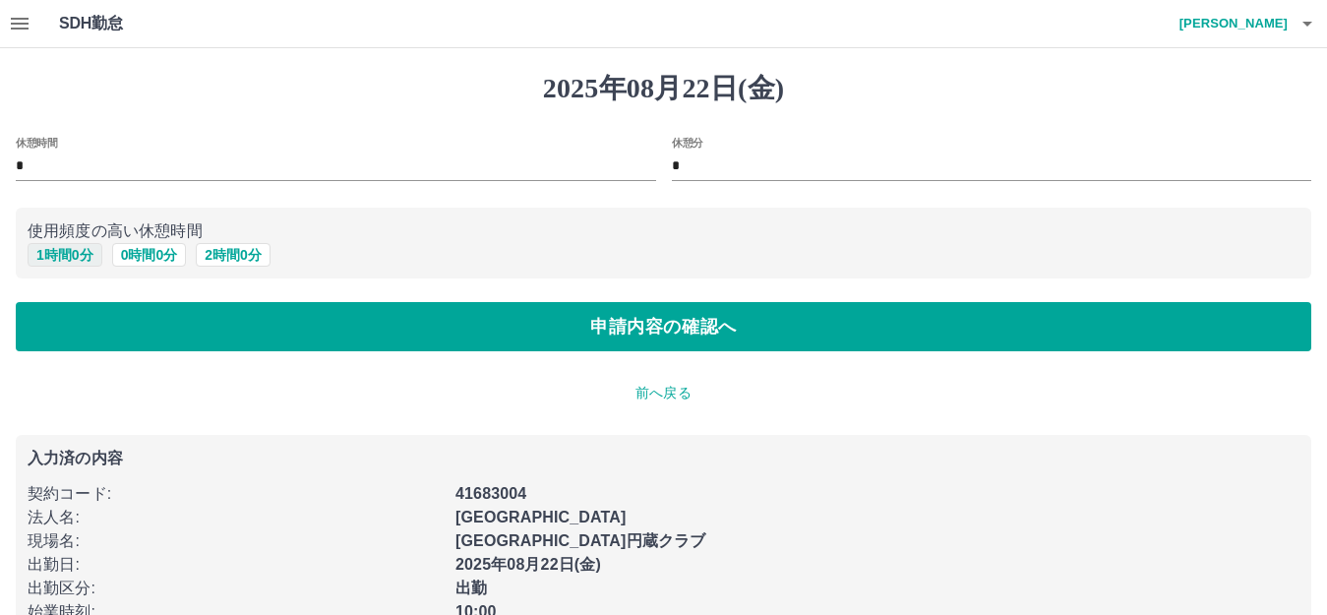
click at [54, 259] on button "1 時間 0 分" at bounding box center [65, 255] width 75 height 24
type input "*"
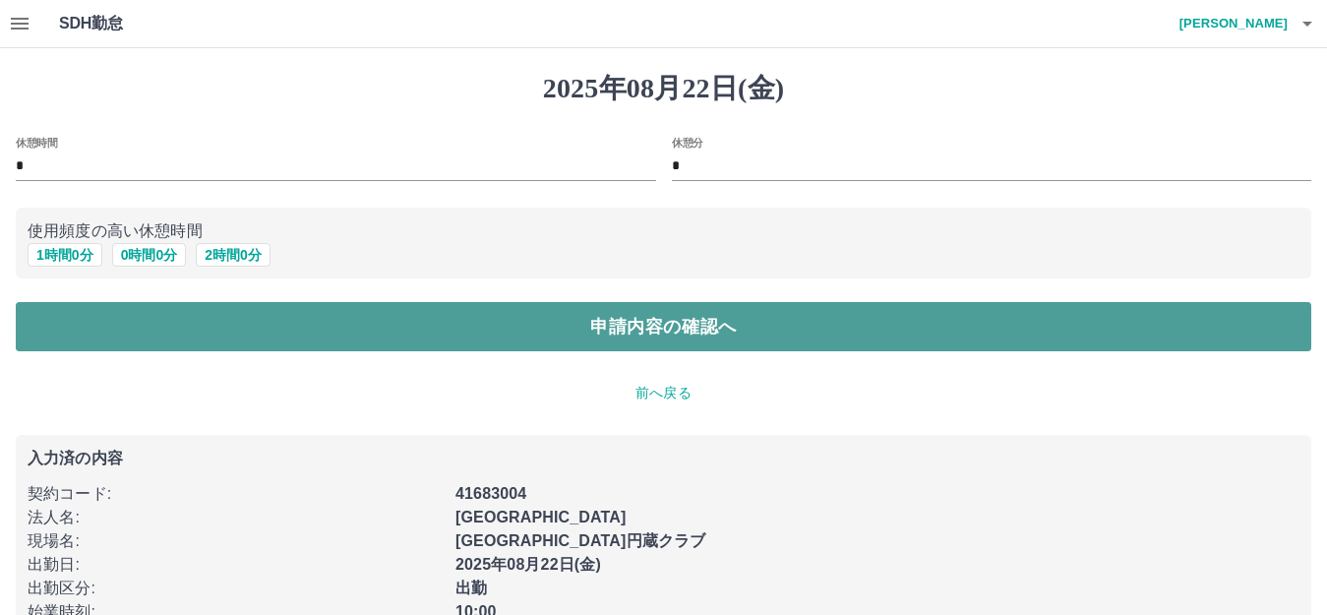
drag, startPoint x: 170, startPoint y: 310, endPoint x: 197, endPoint y: 315, distance: 27.0
click at [175, 313] on button "申請内容の確認へ" at bounding box center [663, 326] width 1295 height 49
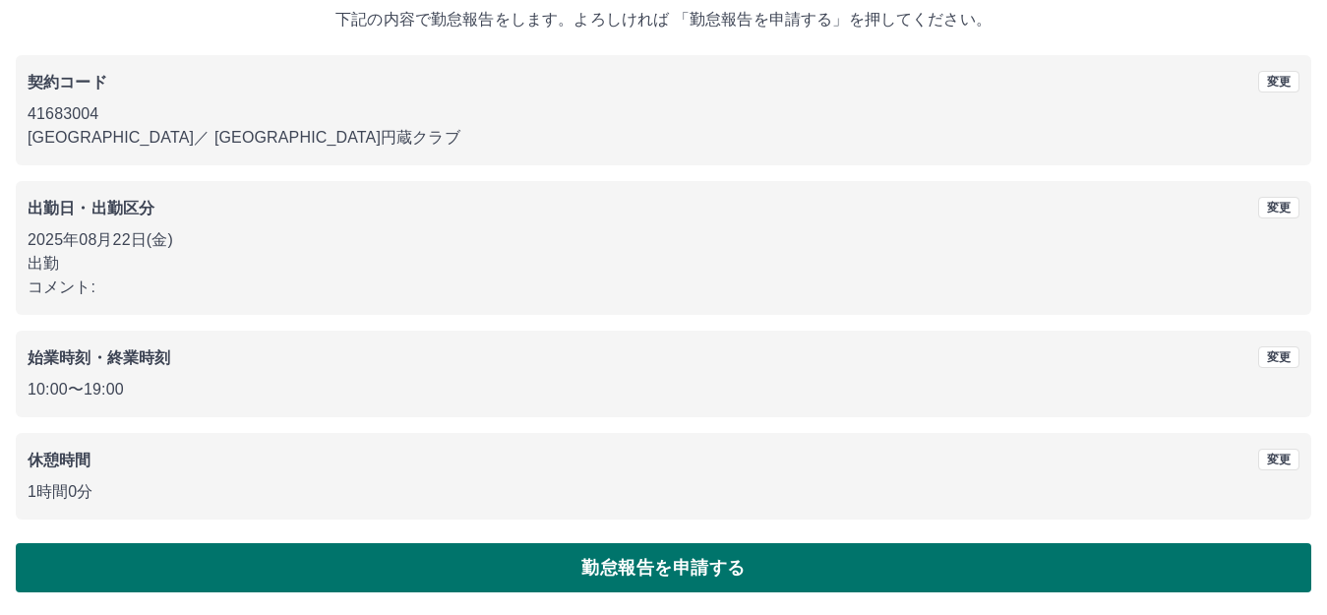
scroll to position [122, 0]
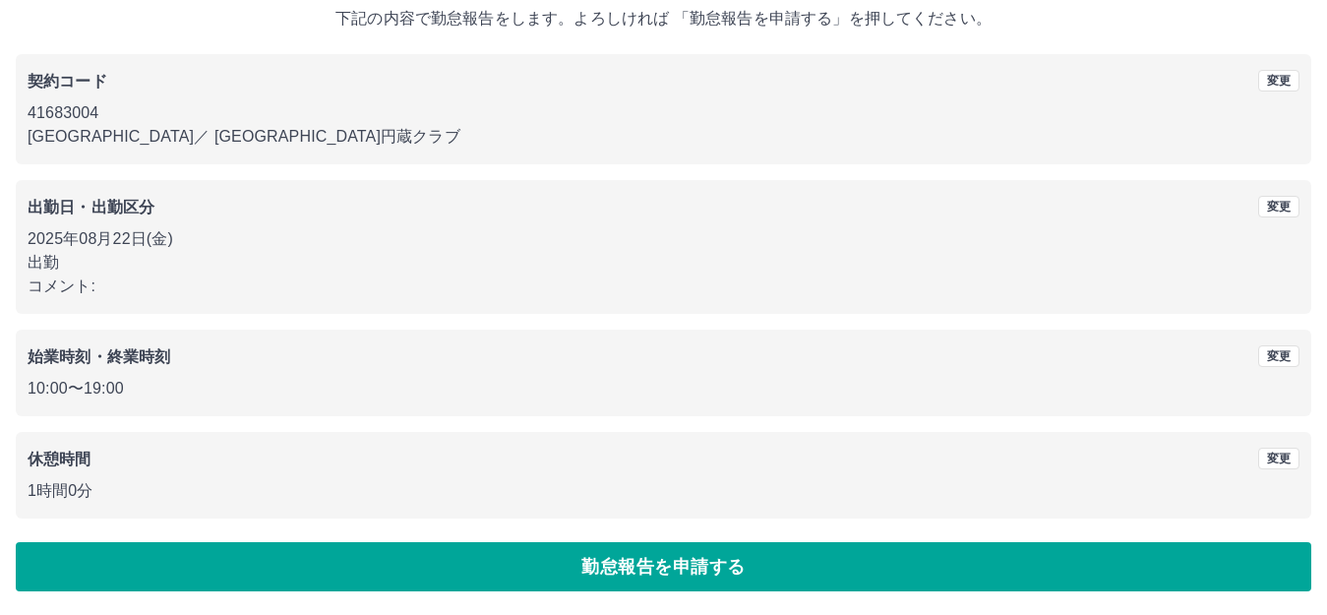
click at [671, 582] on button "勤怠報告を申請する" at bounding box center [663, 566] width 1295 height 49
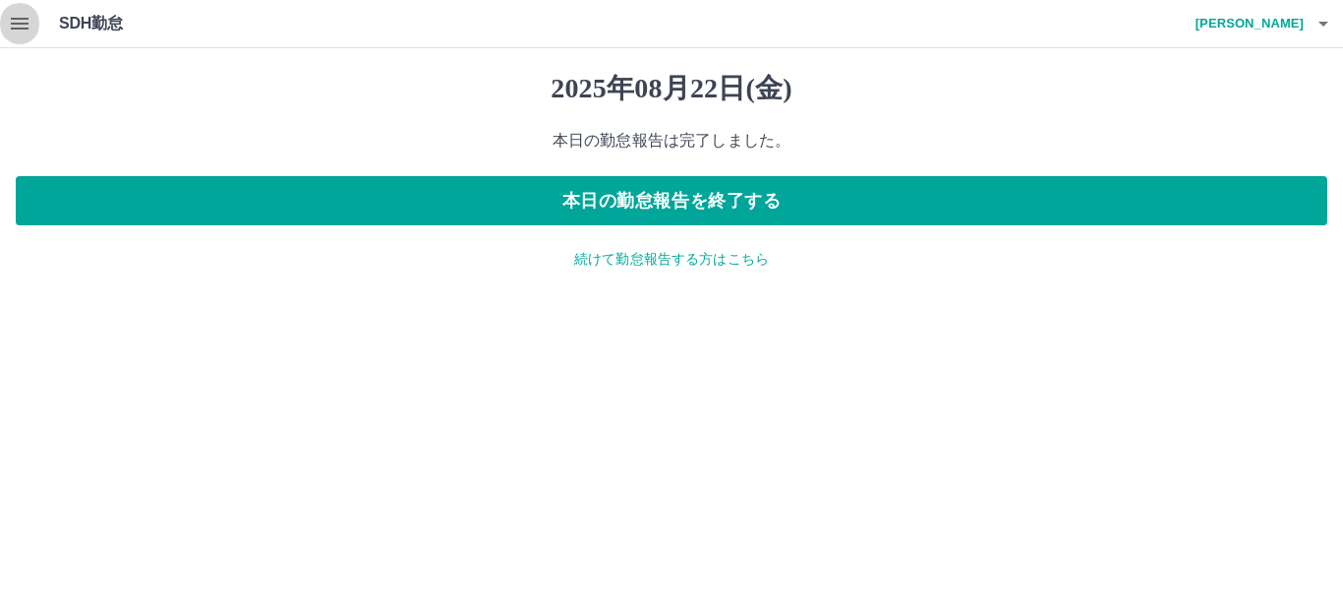
click at [22, 24] on icon "button" at bounding box center [20, 24] width 18 height 12
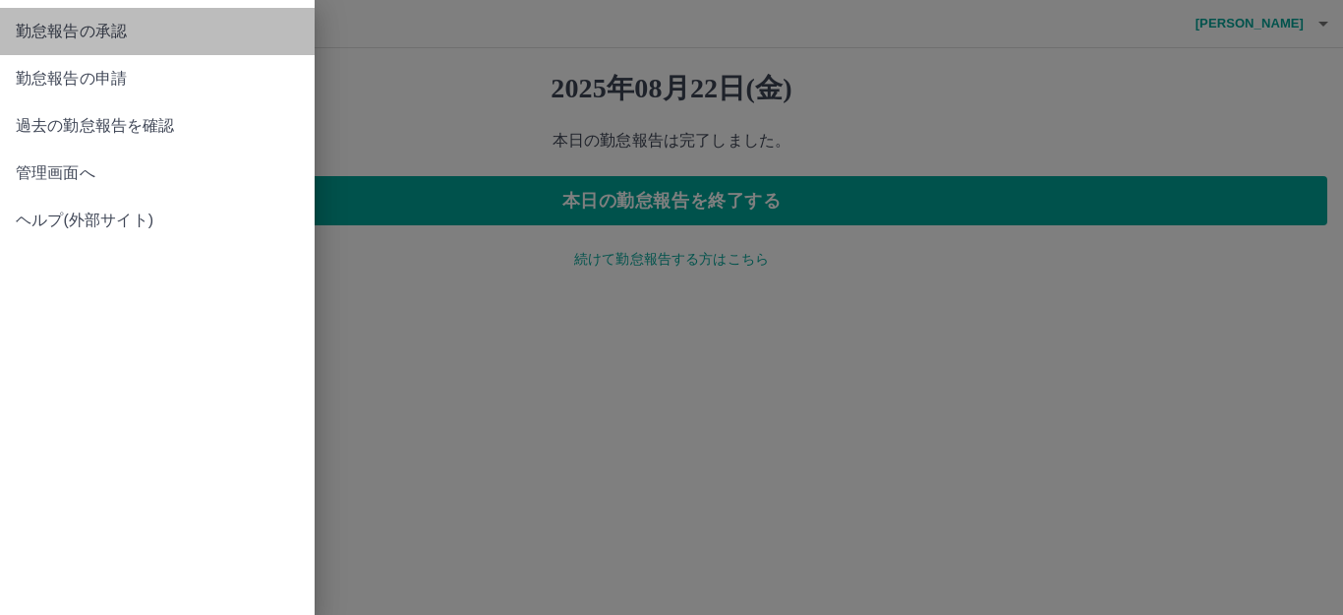
click at [59, 46] on link "勤怠報告の承認" at bounding box center [157, 31] width 315 height 47
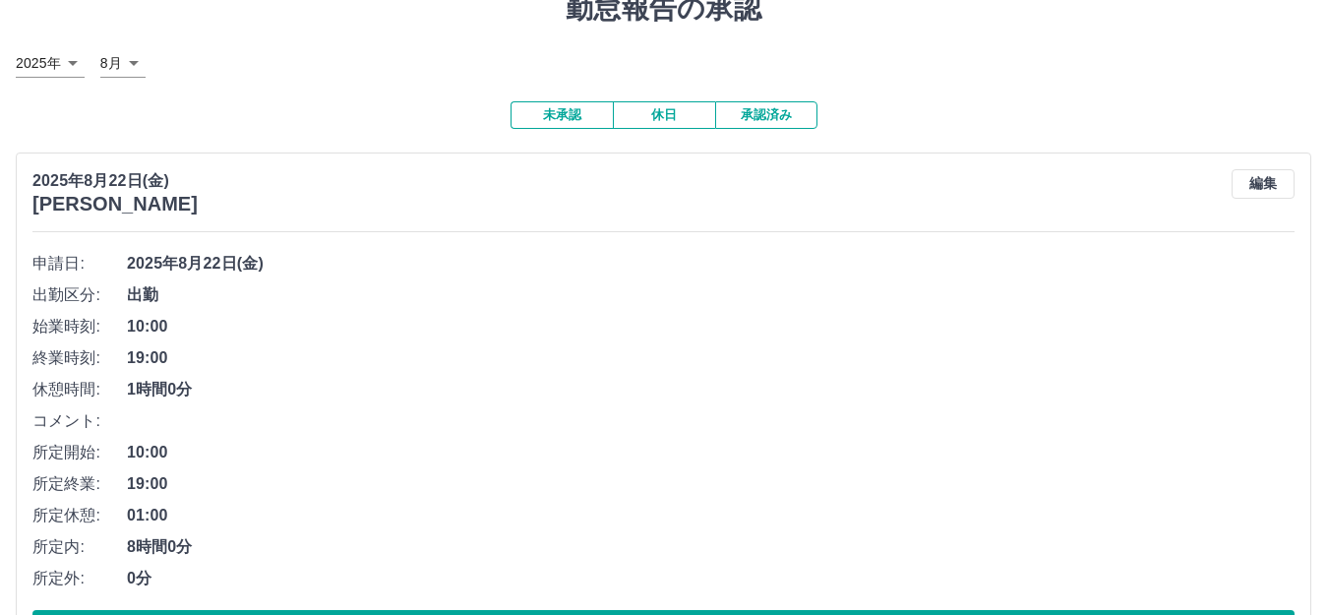
scroll to position [166, 0]
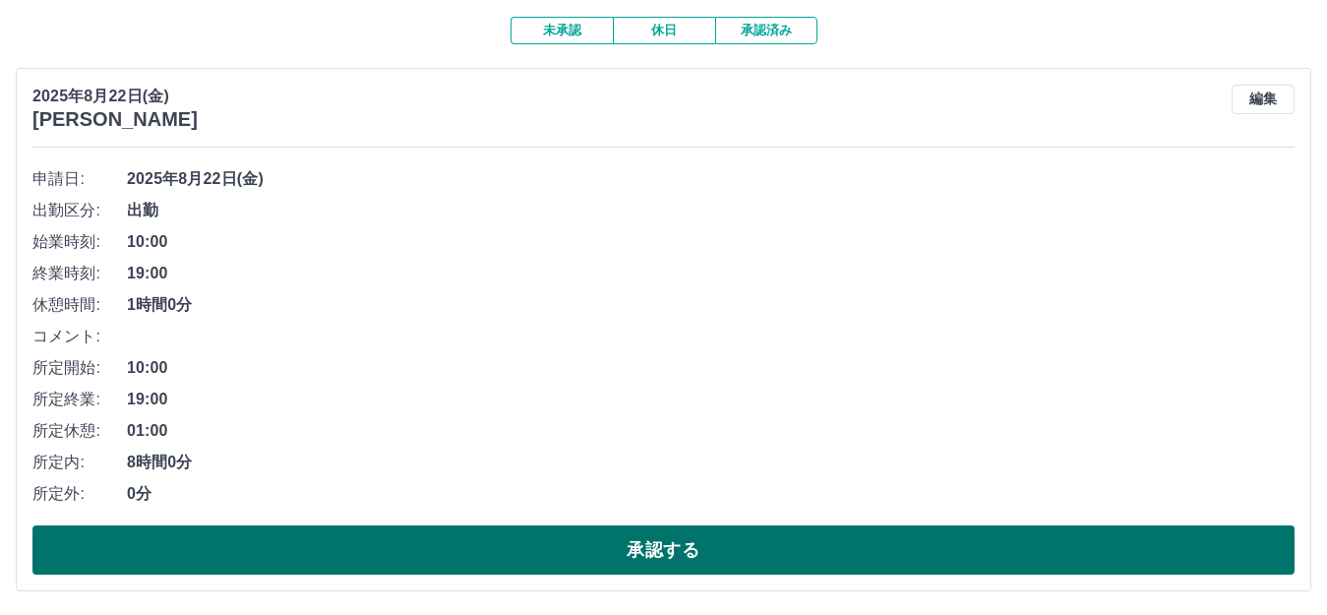
click at [692, 557] on button "承認する" at bounding box center [663, 549] width 1262 height 49
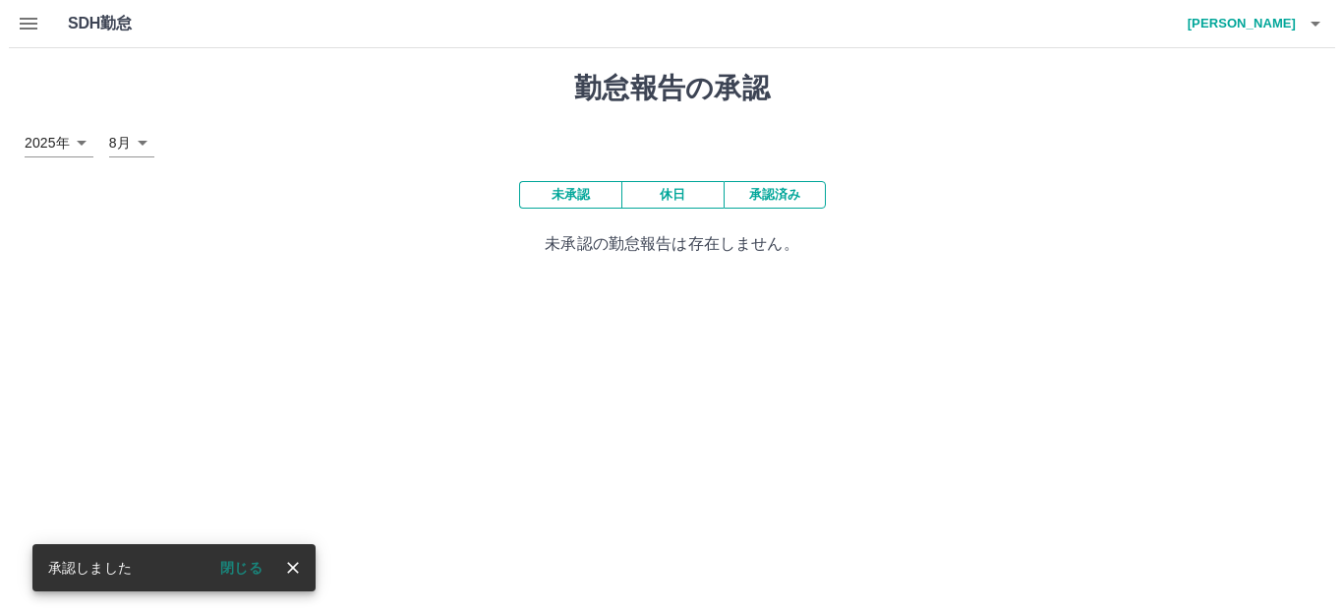
scroll to position [0, 0]
